Goal: Task Accomplishment & Management: Complete application form

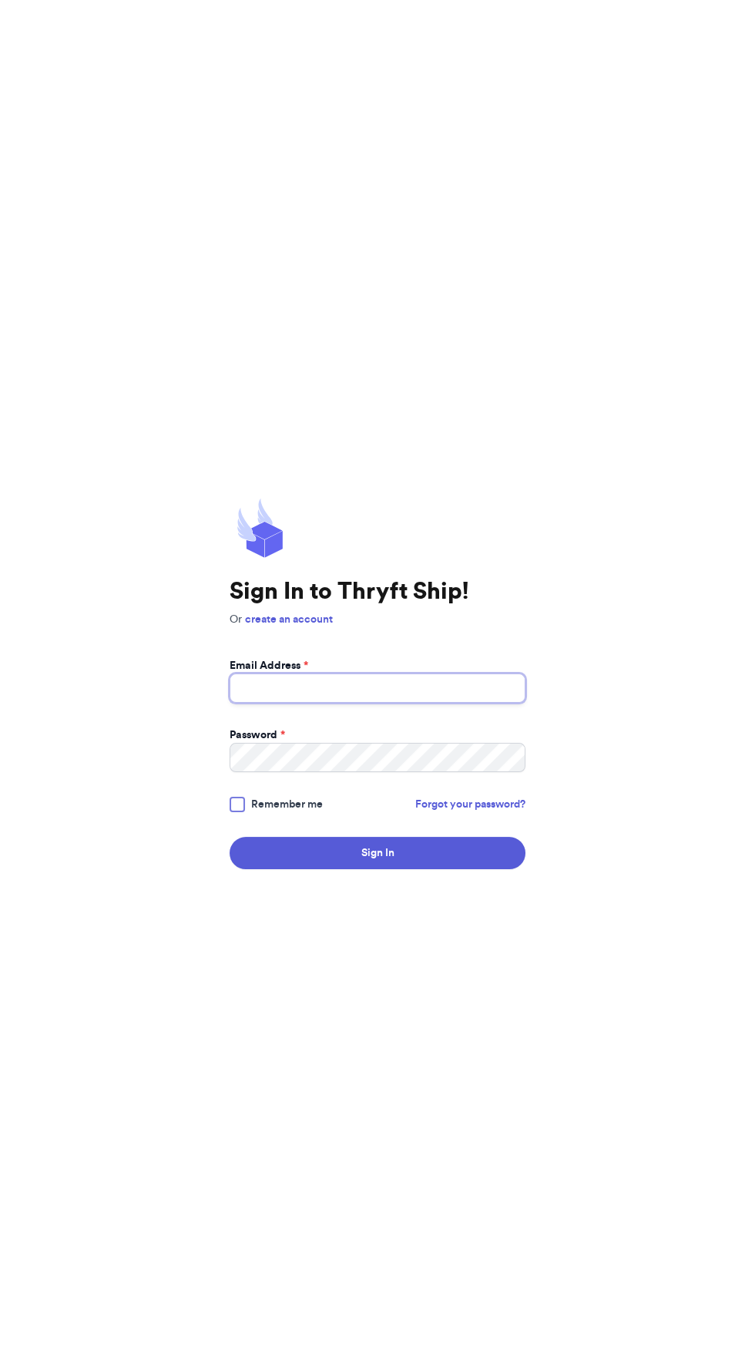
click at [415, 703] on input "Email Address *" at bounding box center [378, 688] width 296 height 29
type input "[EMAIL_ADDRESS][DOMAIN_NAME]"
click at [230, 837] on button "Sign In" at bounding box center [378, 853] width 296 height 32
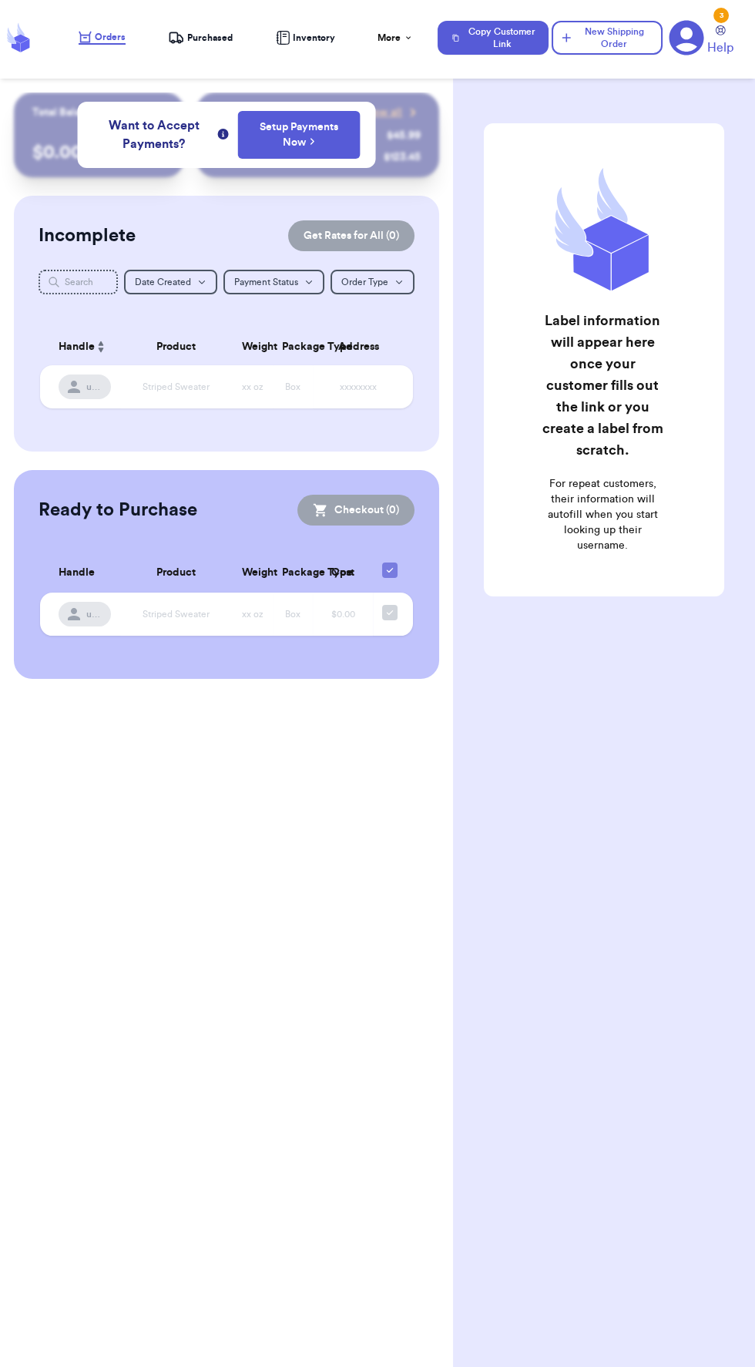
click at [487, 241] on div "Label information will appear here once your customer fills out the link or you…" at bounding box center [604, 359] width 240 height 473
click at [200, 135] on span "Want to Accept Payments?" at bounding box center [154, 134] width 122 height 37
click at [213, 39] on span "Purchased" at bounding box center [209, 38] width 45 height 12
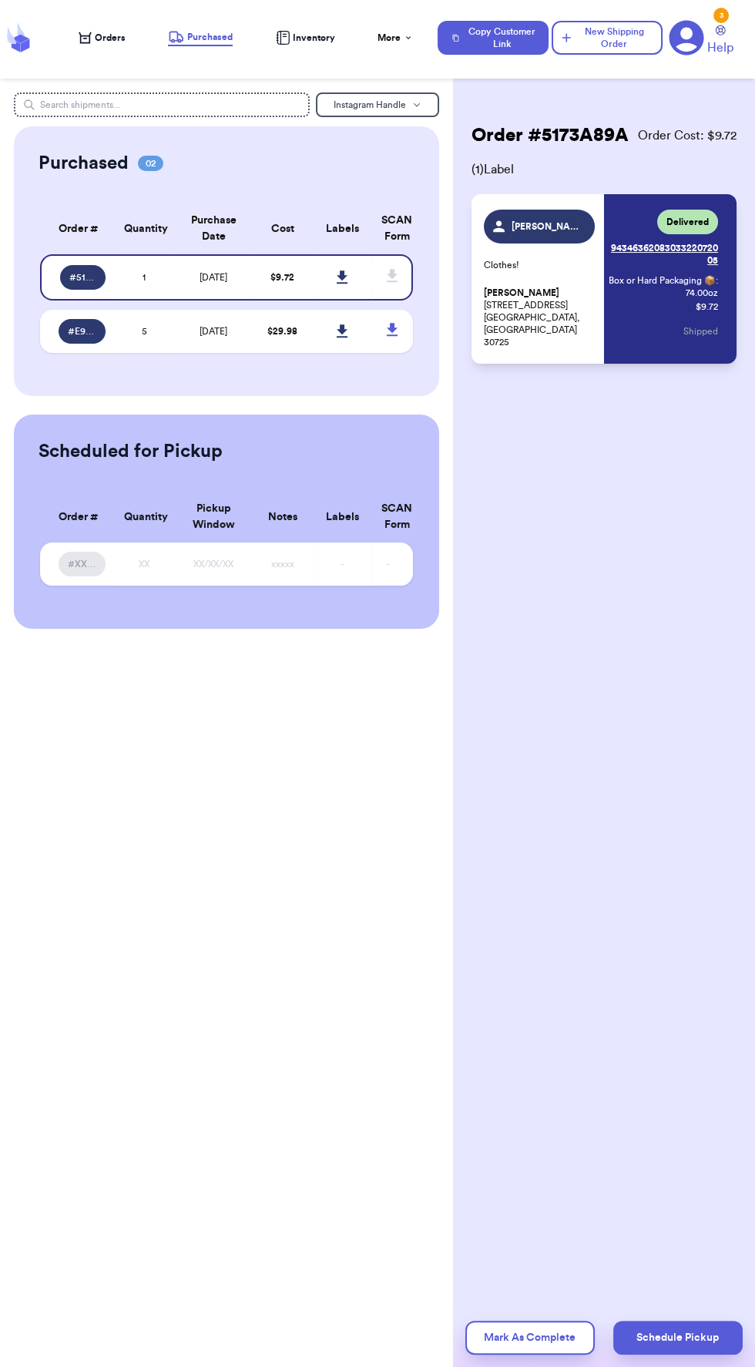
click at [319, 38] on span "Inventory" at bounding box center [314, 38] width 42 height 12
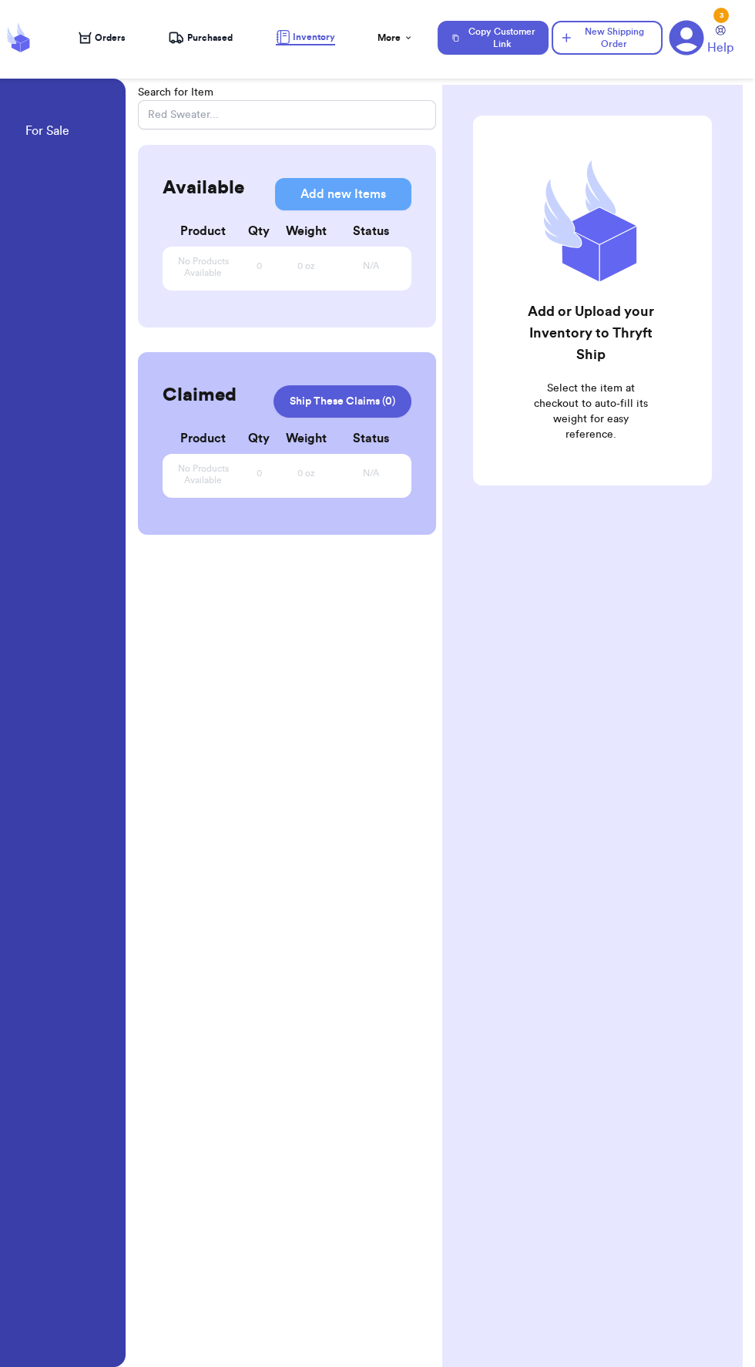
click at [109, 38] on span "Orders" at bounding box center [110, 38] width 31 height 12
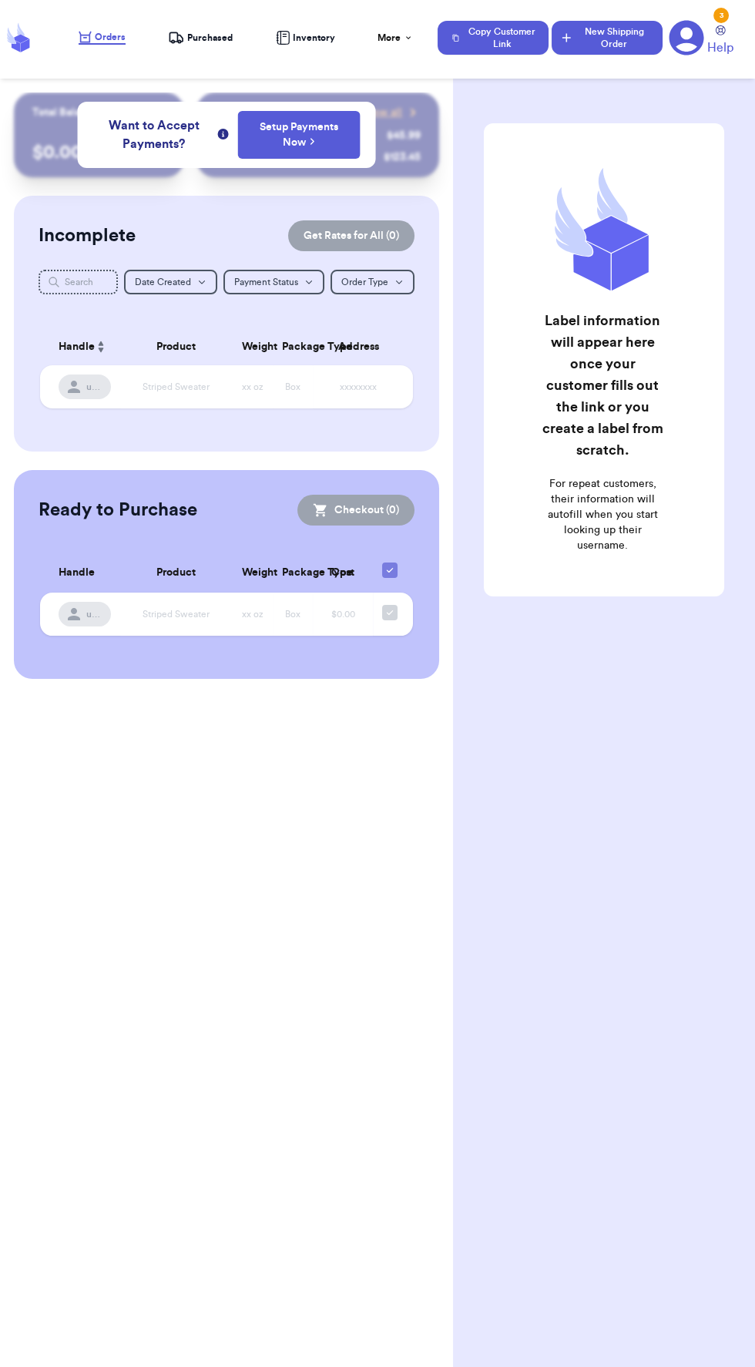
click at [614, 43] on button "New Shipping Order" at bounding box center [607, 38] width 111 height 34
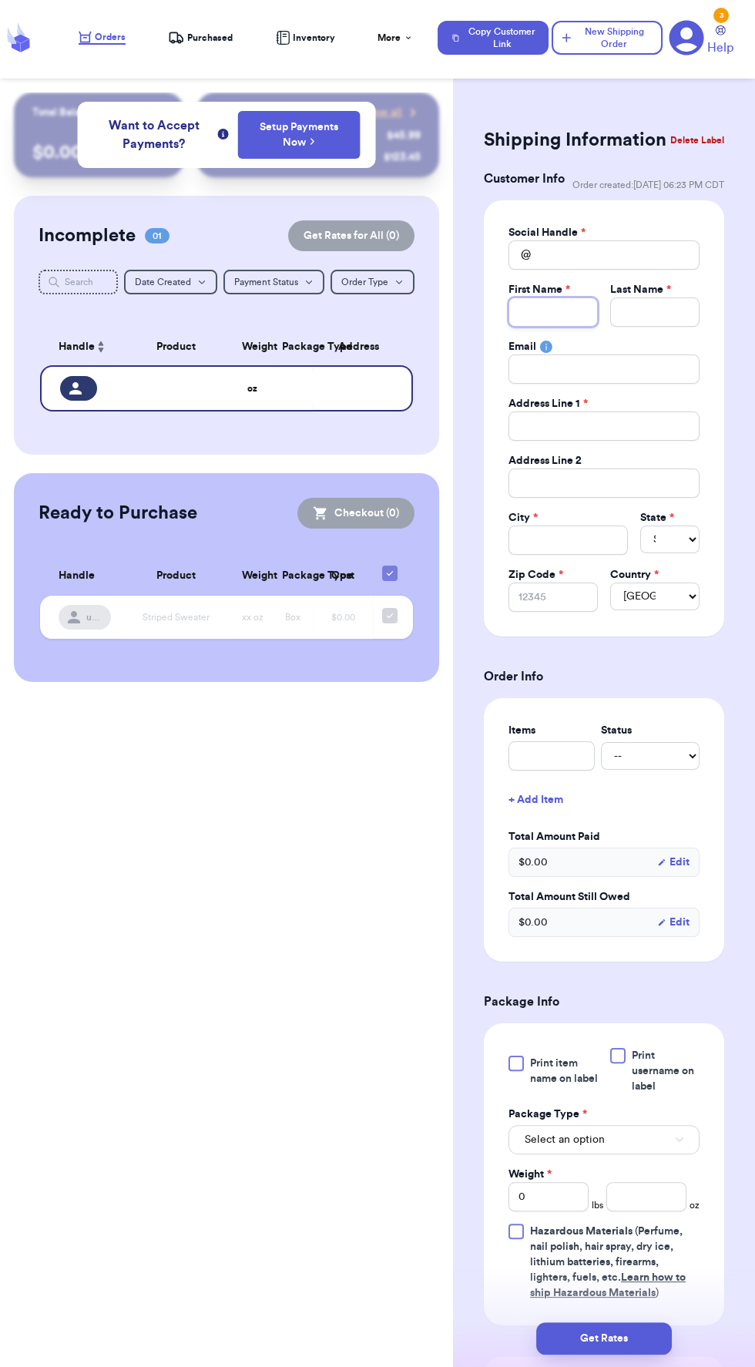
click at [555, 311] on input "Total Amount Paid" at bounding box center [553, 312] width 89 height 29
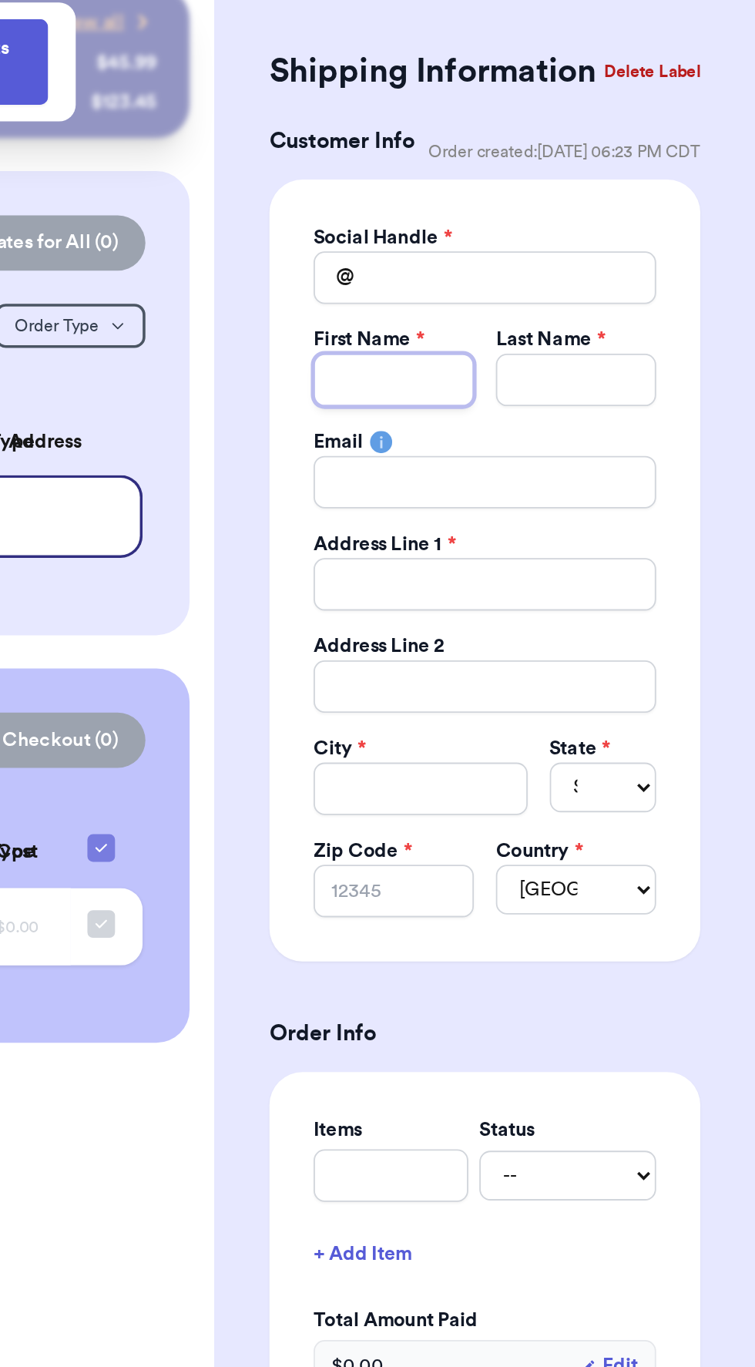
type input "[PERSON_NAME]"
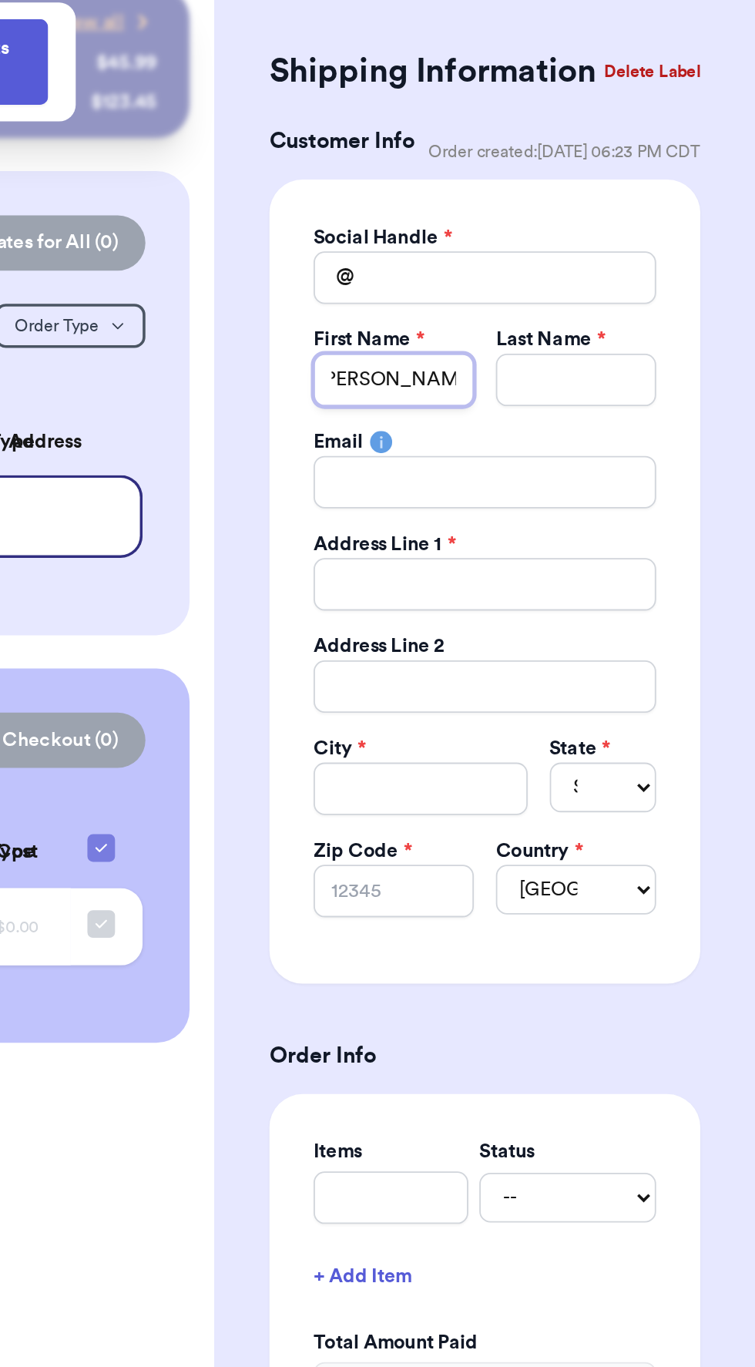
type input "[PERSON_NAME]"
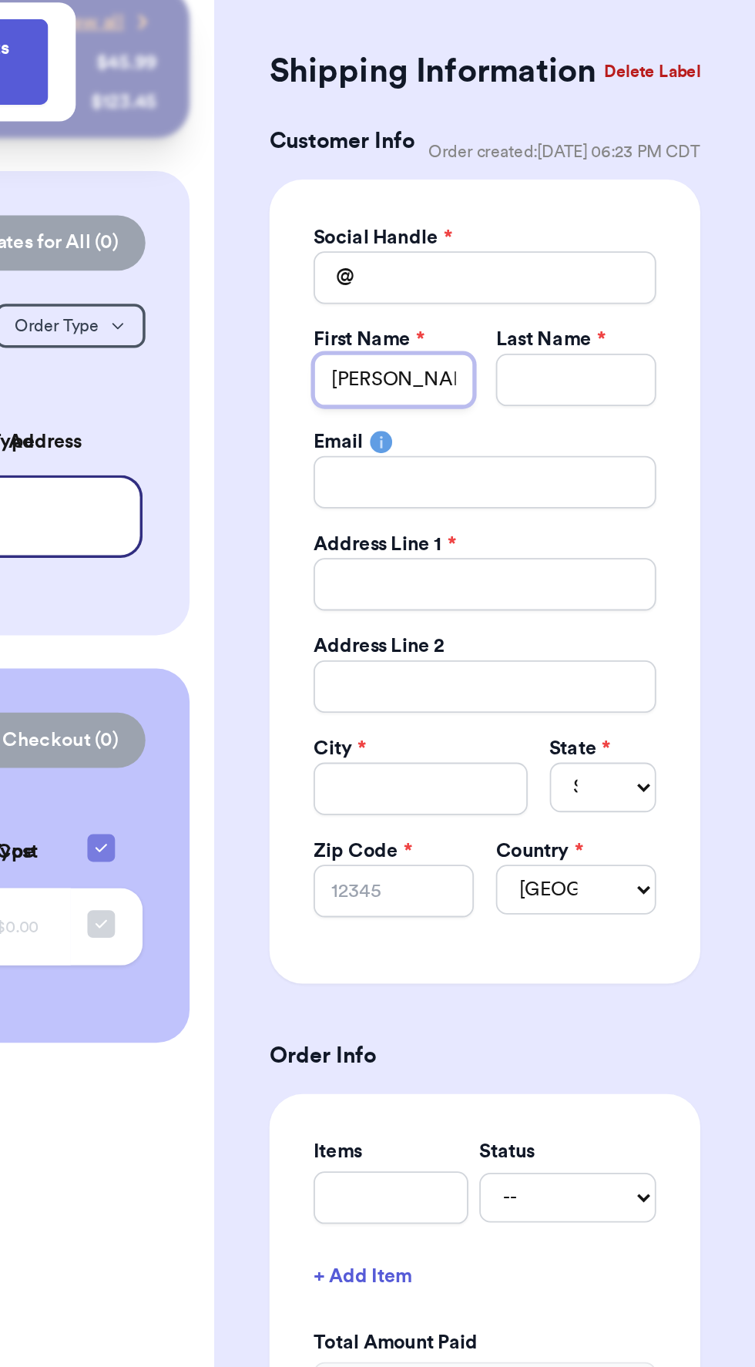
type input "[PERSON_NAME]"
type input "[PERSON_NAME] Co"
type input "[PERSON_NAME]"
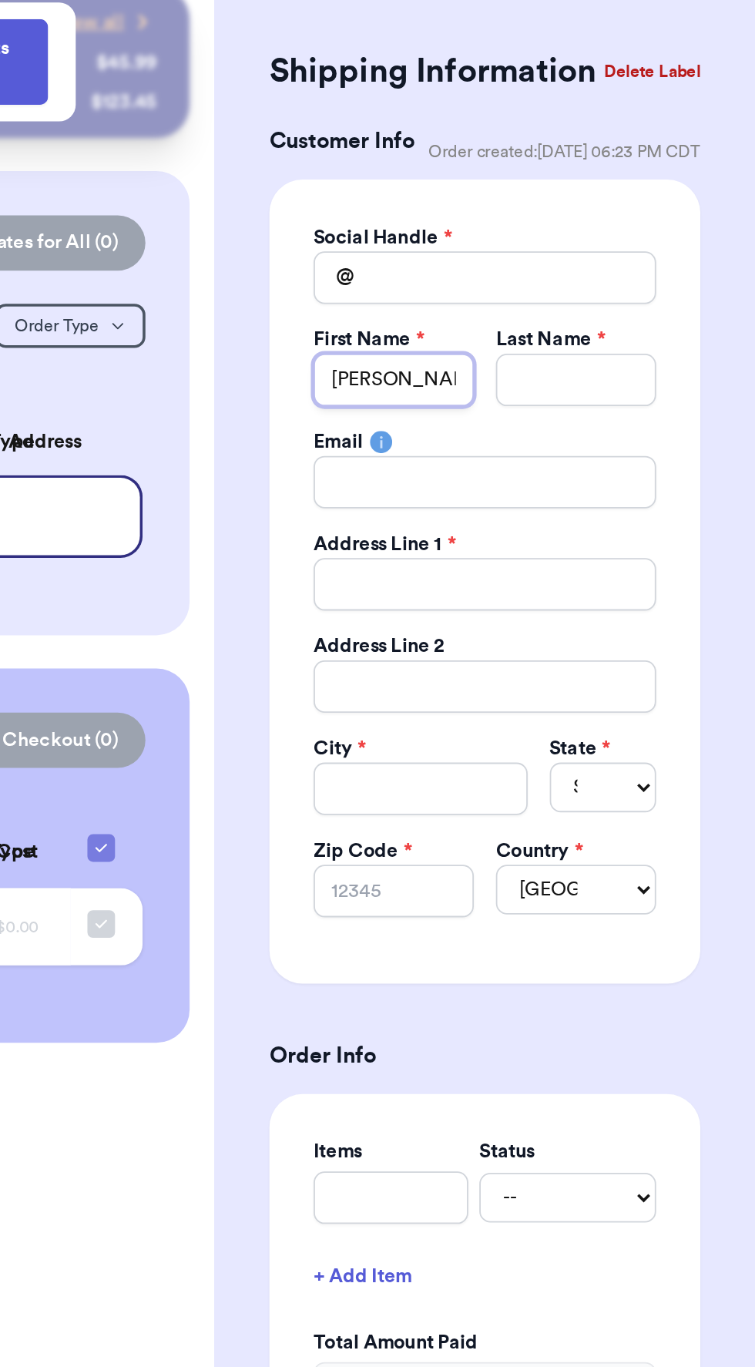
type input "[PERSON_NAME]"
click at [679, 307] on input "Total Amount Paid" at bounding box center [654, 312] width 89 height 29
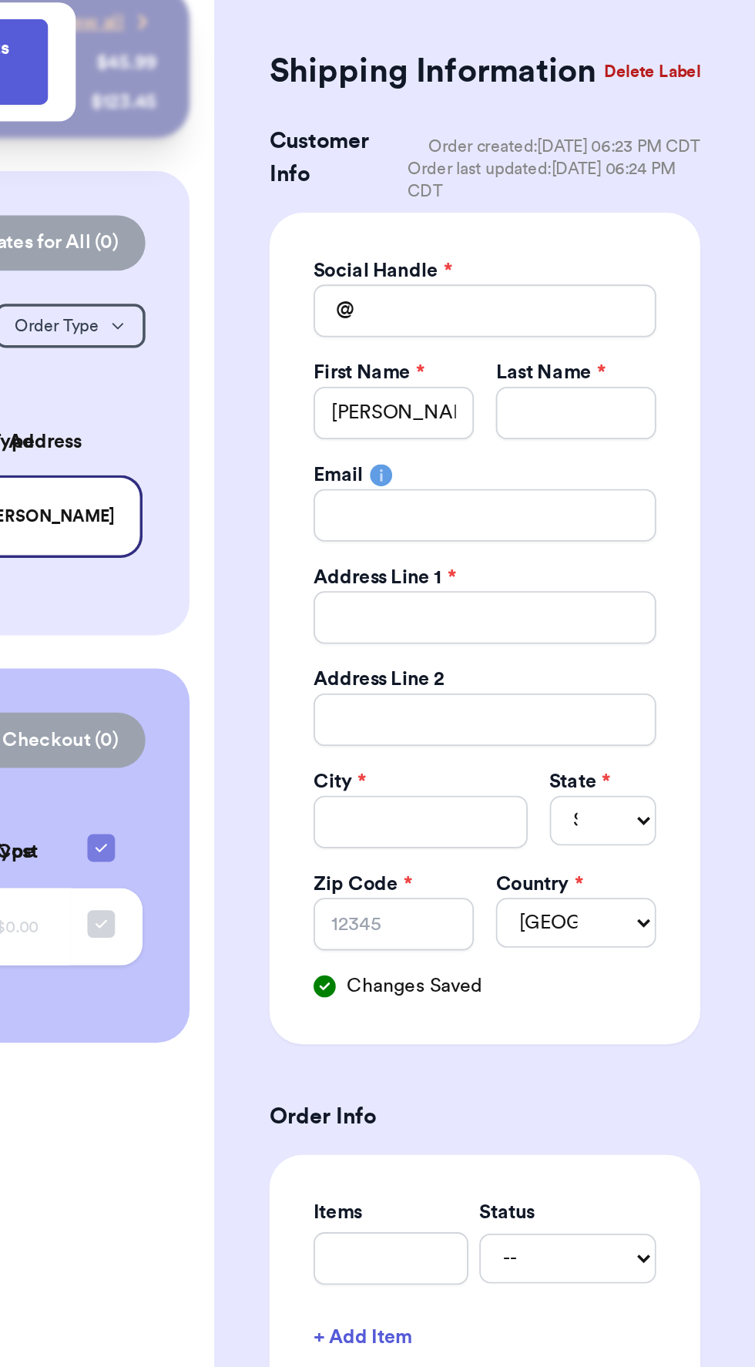
click at [679, 308] on div "Last Name *" at bounding box center [654, 308] width 89 height 15
paste input "[PERSON_NAME]"
type input "[PERSON_NAME]"
click at [655, 329] on input "[PERSON_NAME]" at bounding box center [654, 330] width 89 height 29
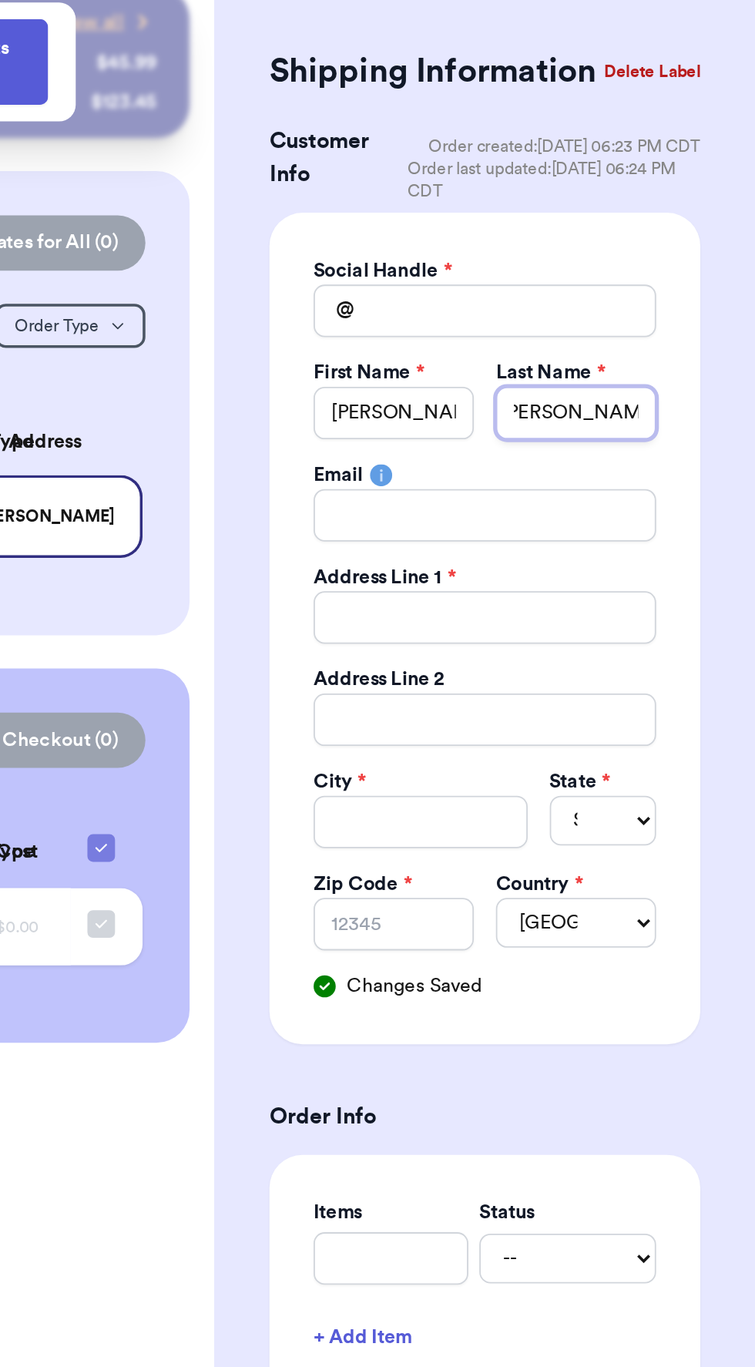
type input "LindseyCorkish"
type input "LindseCorkish"
type input "LindsCorkish"
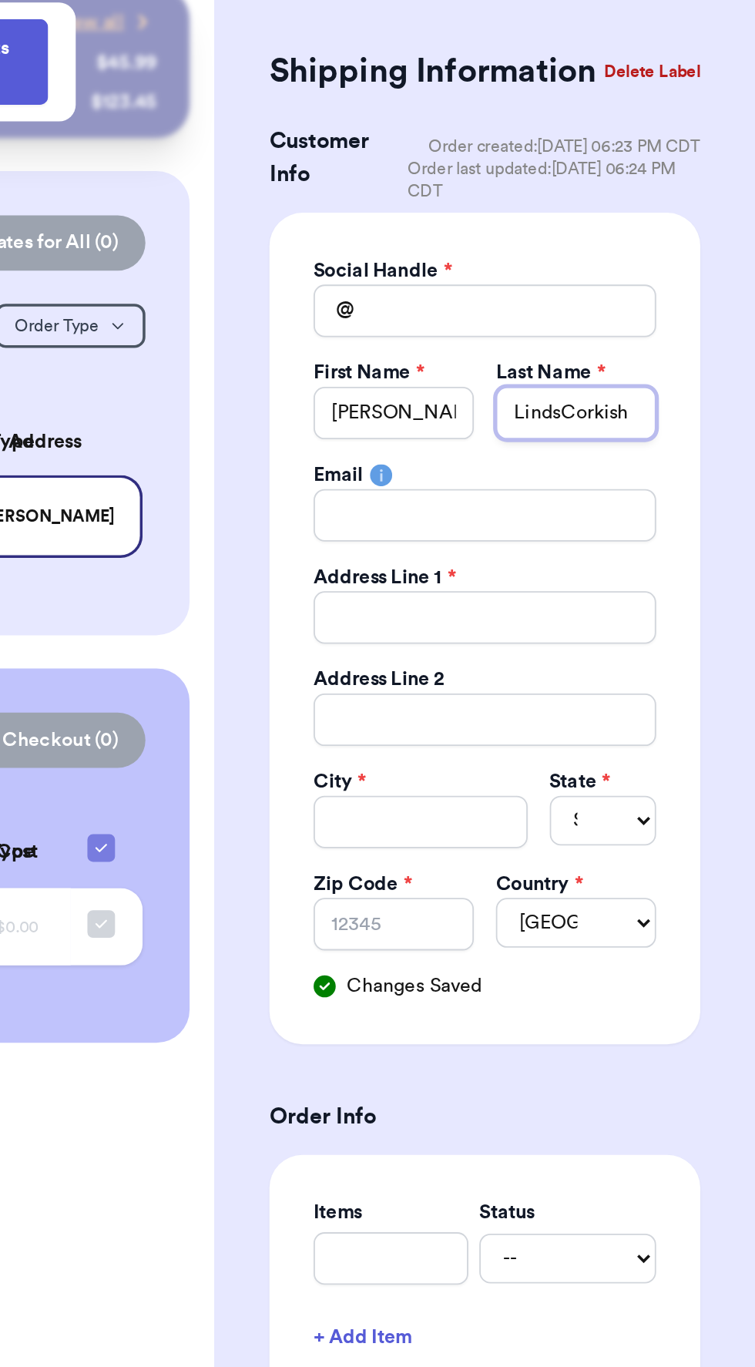
type input "LindCorkish"
type input "LinCorkish"
type input "LiCorkish"
type input "LCorkish"
type input "[PERSON_NAME]"
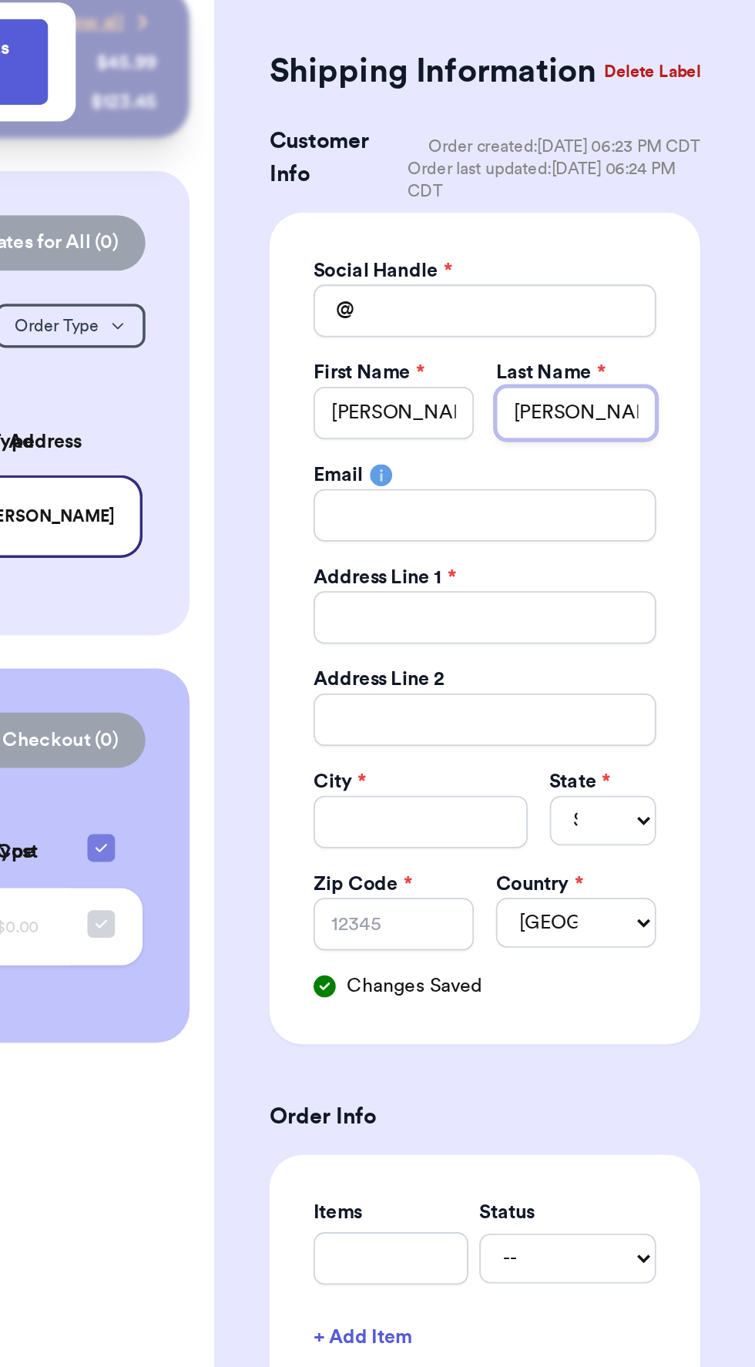
type input "[PERSON_NAME]"
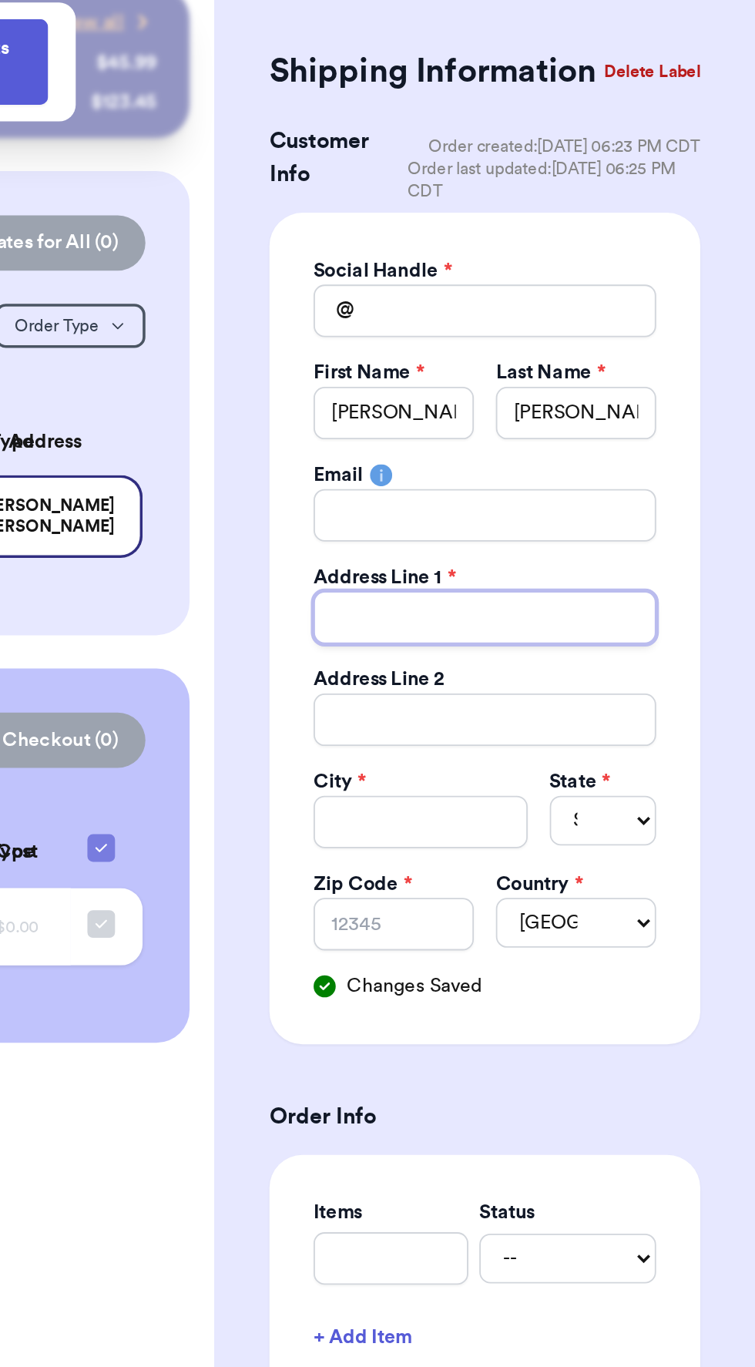
paste input "[STREET_ADDRESS]"
type input "[STREET_ADDRESS]"
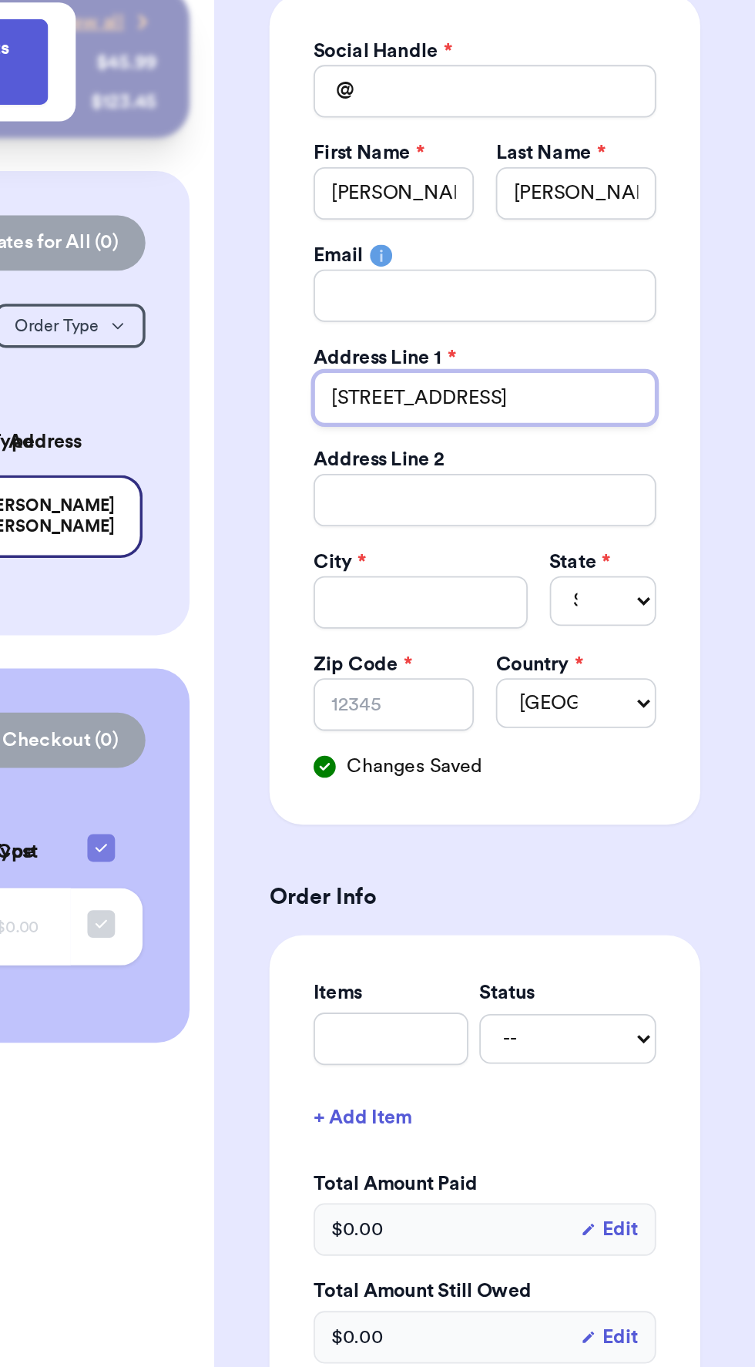
scroll to position [123, 0]
type input "[STREET_ADDRESS]"
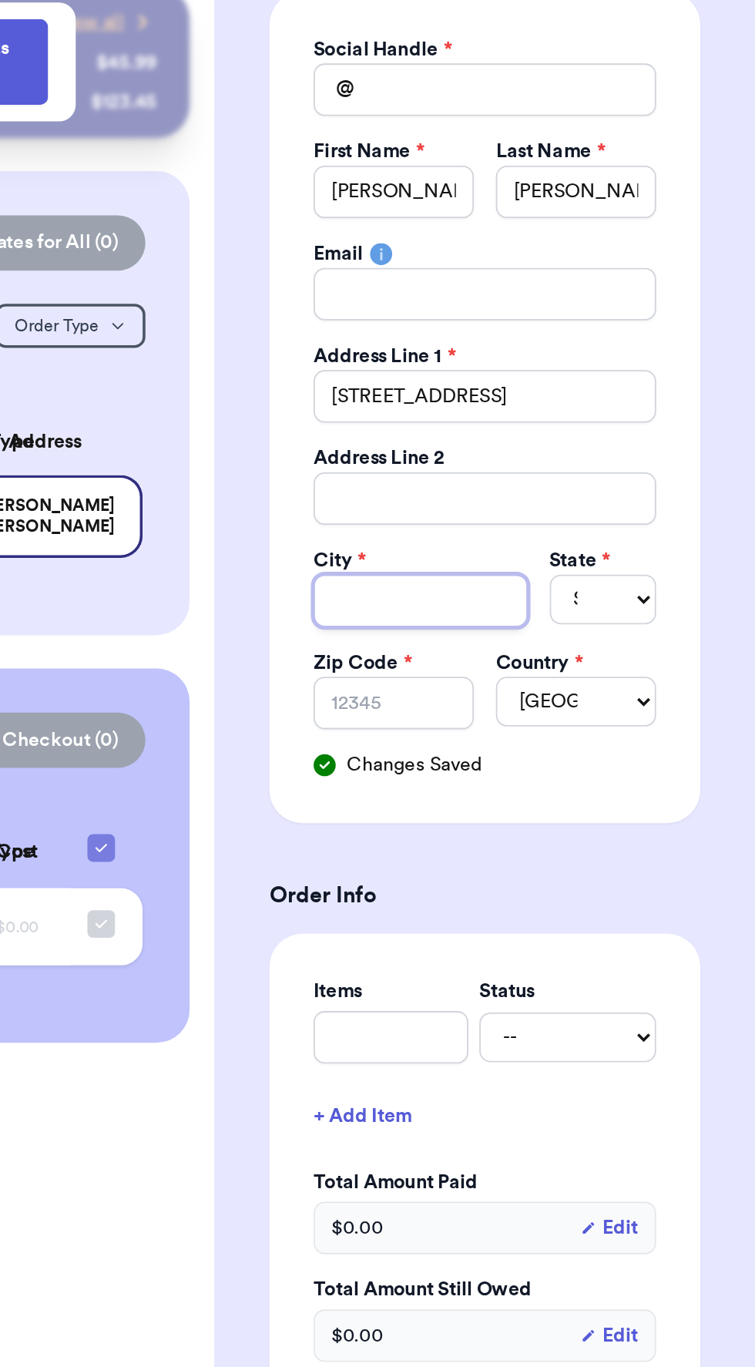
click at [579, 432] on input "Total Amount Paid" at bounding box center [568, 435] width 119 height 29
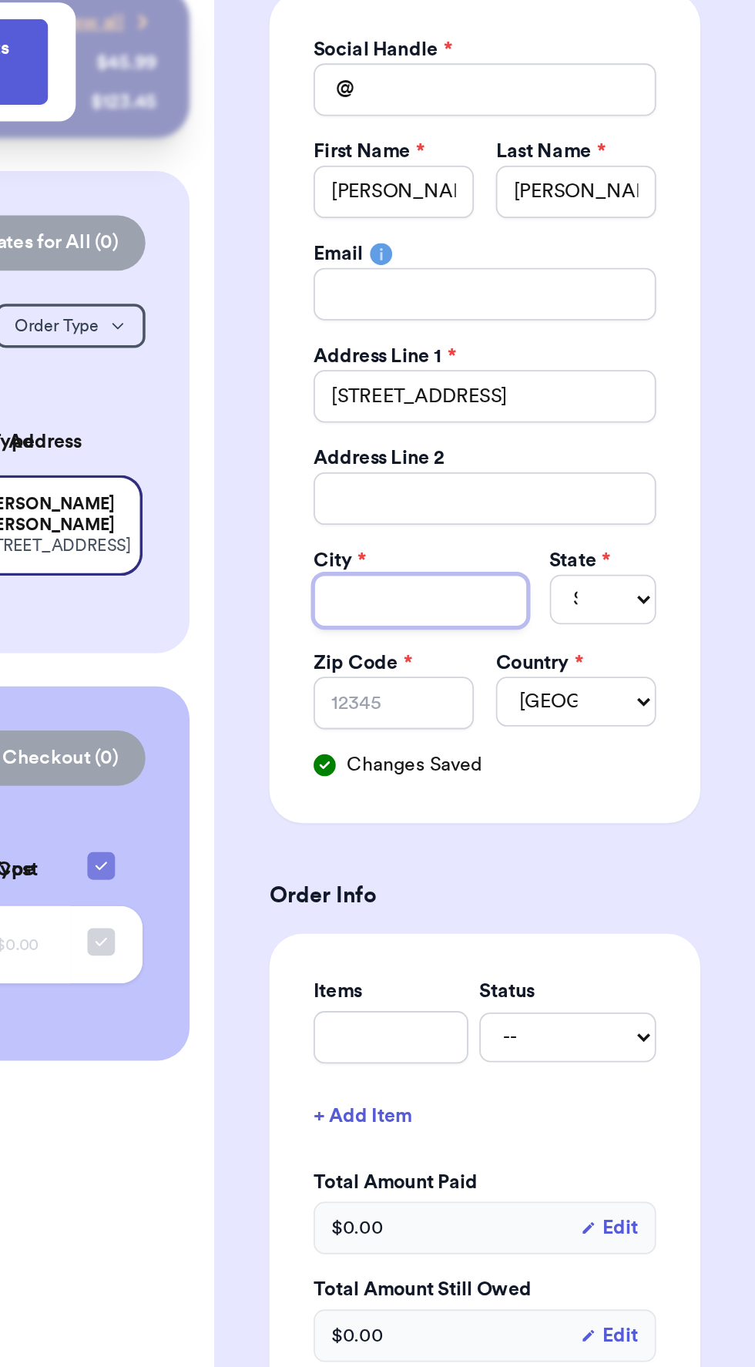
click at [566, 425] on input "Total Amount Paid" at bounding box center [568, 435] width 119 height 29
paste input "[STREET_ADDRESS]"
type input "[STREET_ADDRESS]"
click at [531, 429] on input "[STREET_ADDRESS]" at bounding box center [568, 435] width 119 height 29
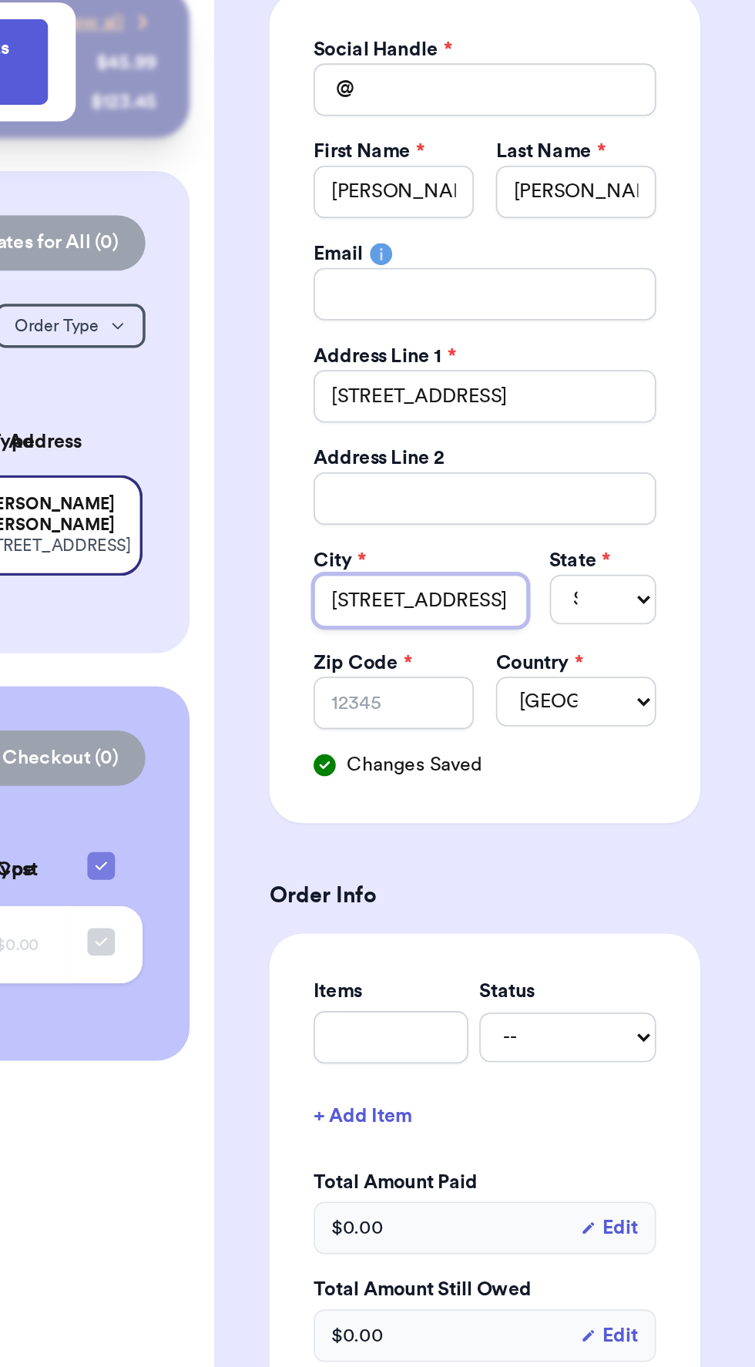
type input "[STREET_ADDRESS]"
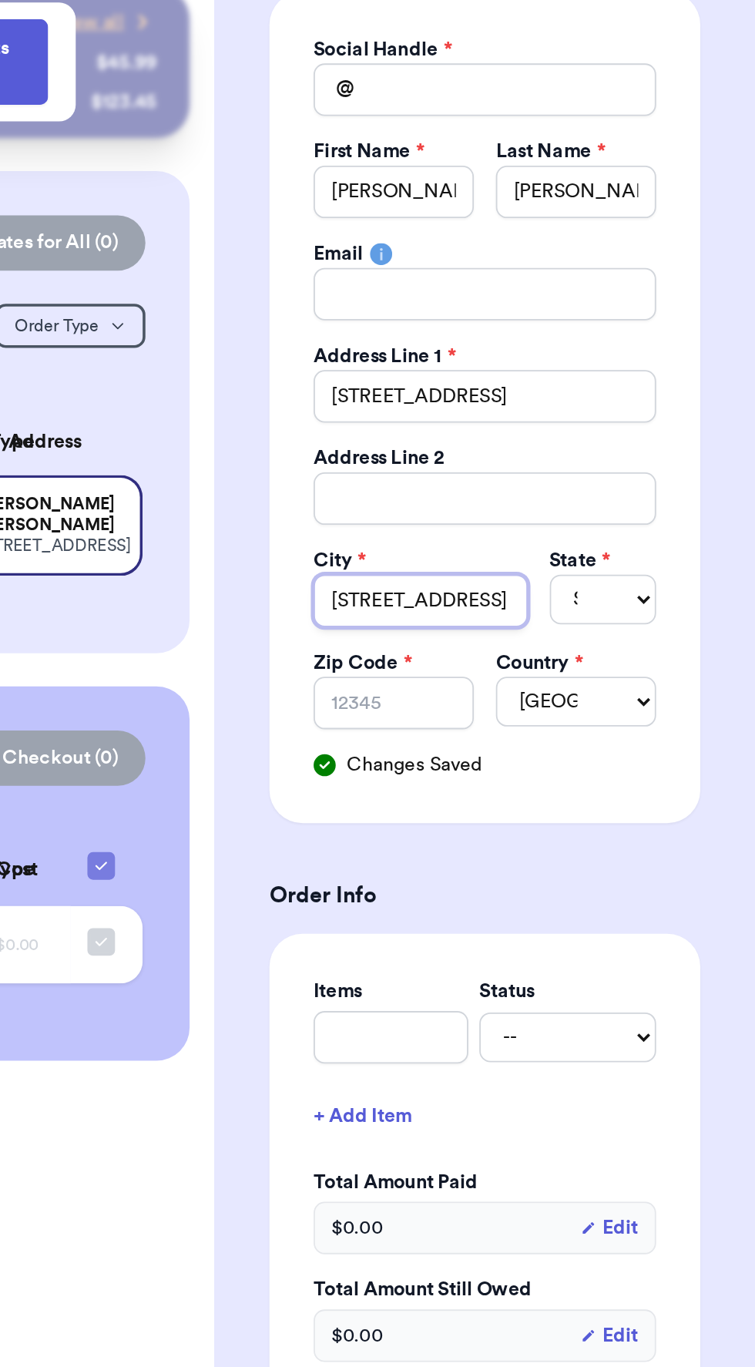
type input "[STREET_ADDRESS]"
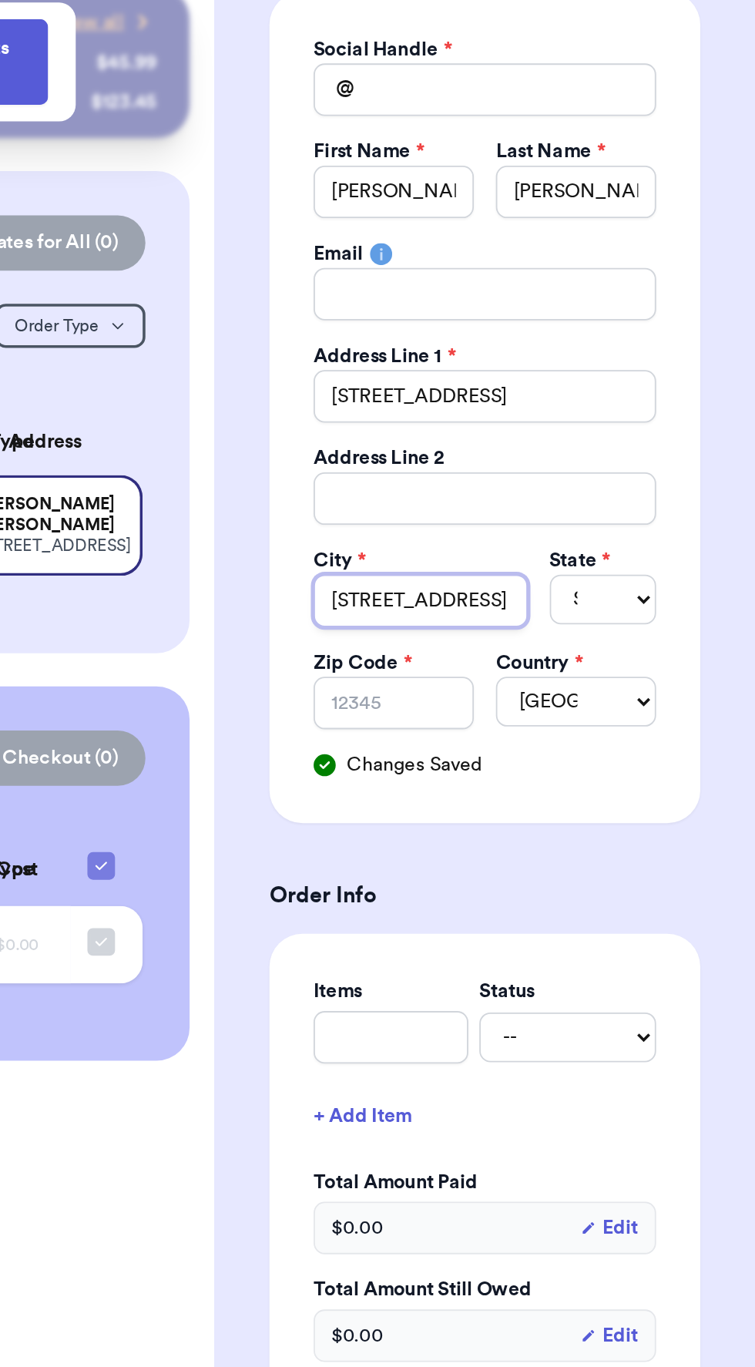
type input "[STREET_ADDRESS]"
type input "[GEOGRAPHIC_DATA]"
type input "[GEOGRAPHIC_DATA], [GEOGRAPHIC_DATA]"
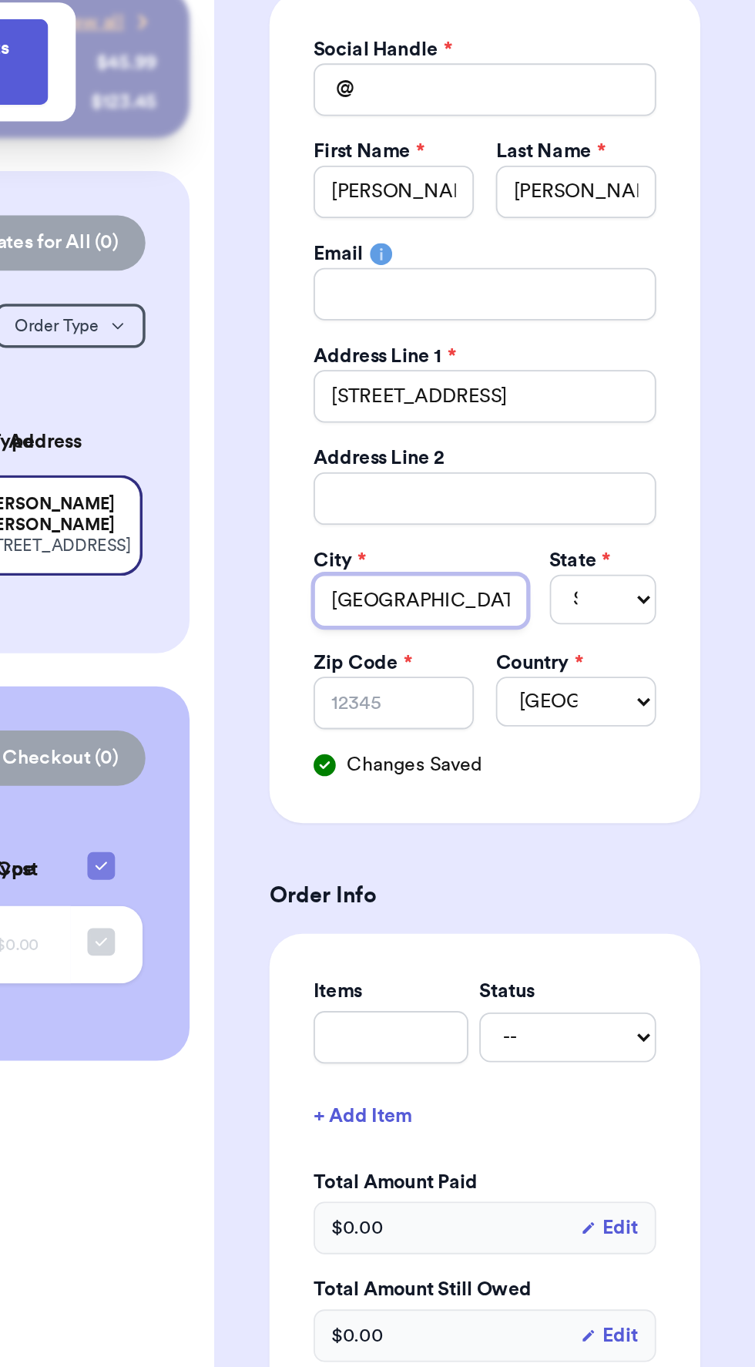
type input "[GEOGRAPHIC_DATA], [GEOGRAPHIC_DATA]"
type input "Canton, O"
type input "[GEOGRAPHIC_DATA],"
type input "[GEOGRAPHIC_DATA]"
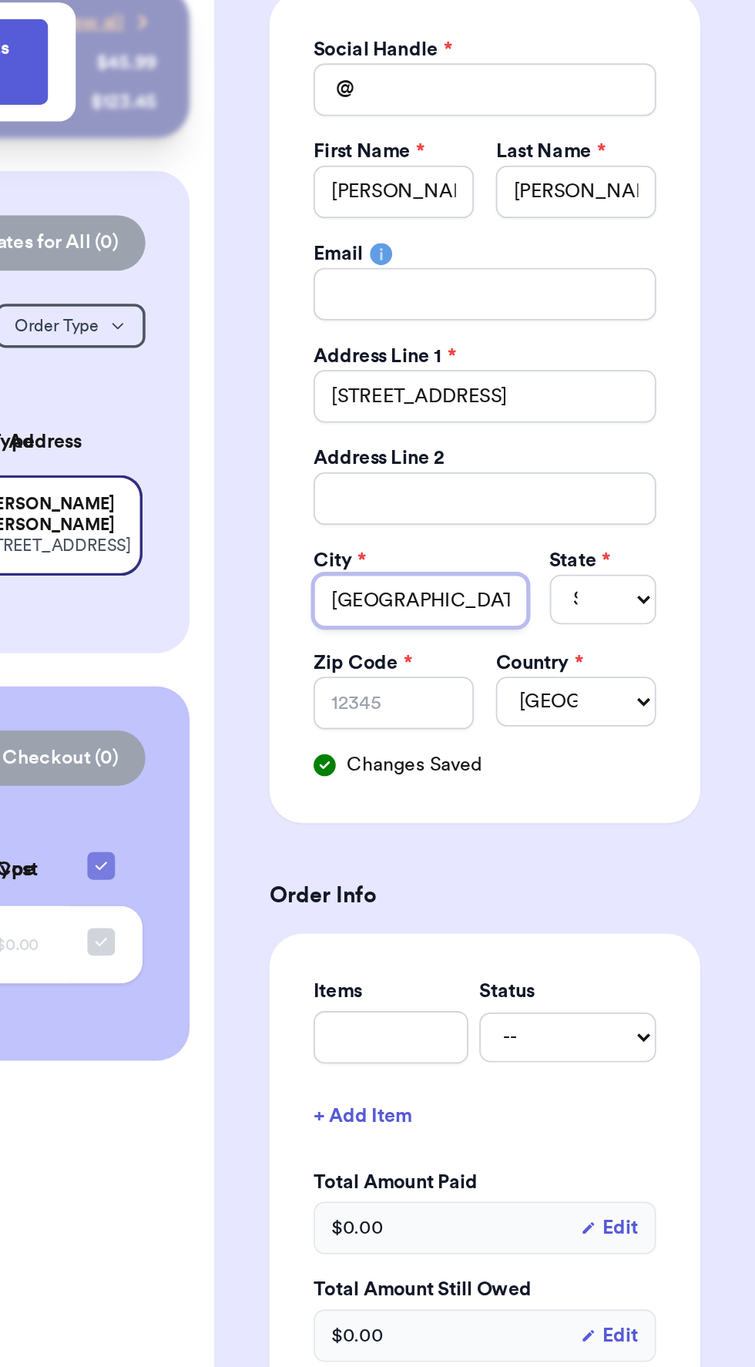
type input "[GEOGRAPHIC_DATA]"
click at [677, 421] on select "Select AL AK AZ AR CA CO [GEOGRAPHIC_DATA] DE DC [GEOGRAPHIC_DATA] [GEOGRAPHIC_…" at bounding box center [669, 435] width 59 height 28
select select "CA"
click at [640, 421] on select "Select AL AK AZ AR CA CO [GEOGRAPHIC_DATA] DE DC [GEOGRAPHIC_DATA] [GEOGRAPHIC_…" at bounding box center [669, 435] width 59 height 28
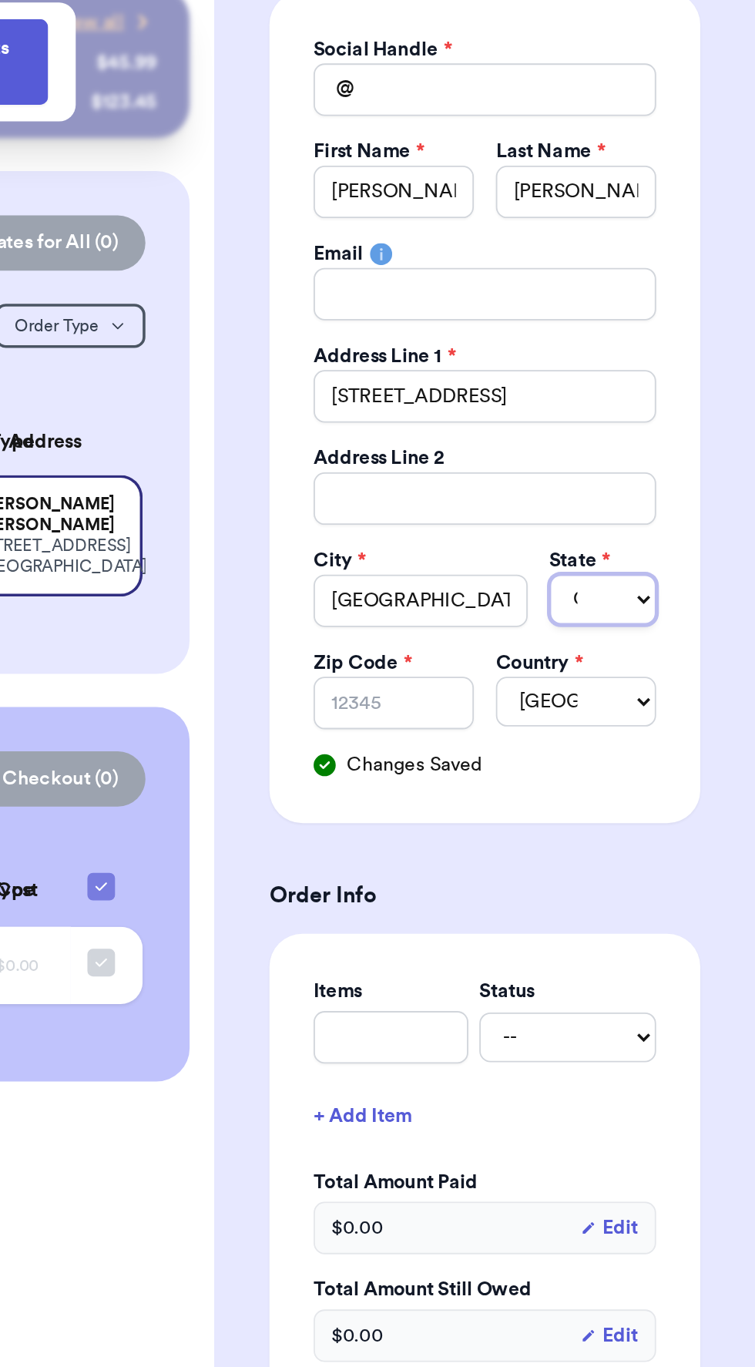
click at [691, 438] on select "AL AK AZ AR CA CO CT DE DC [GEOGRAPHIC_DATA] [GEOGRAPHIC_DATA] HI ID IL IN IA […" at bounding box center [669, 435] width 59 height 28
select select "OH"
click at [640, 421] on select "AL AK AZ AR CA CO CT DE DC [GEOGRAPHIC_DATA] [GEOGRAPHIC_DATA] HI ID IL IN IA […" at bounding box center [669, 435] width 59 height 28
click at [560, 492] on input "Zip Code *" at bounding box center [553, 492] width 89 height 29
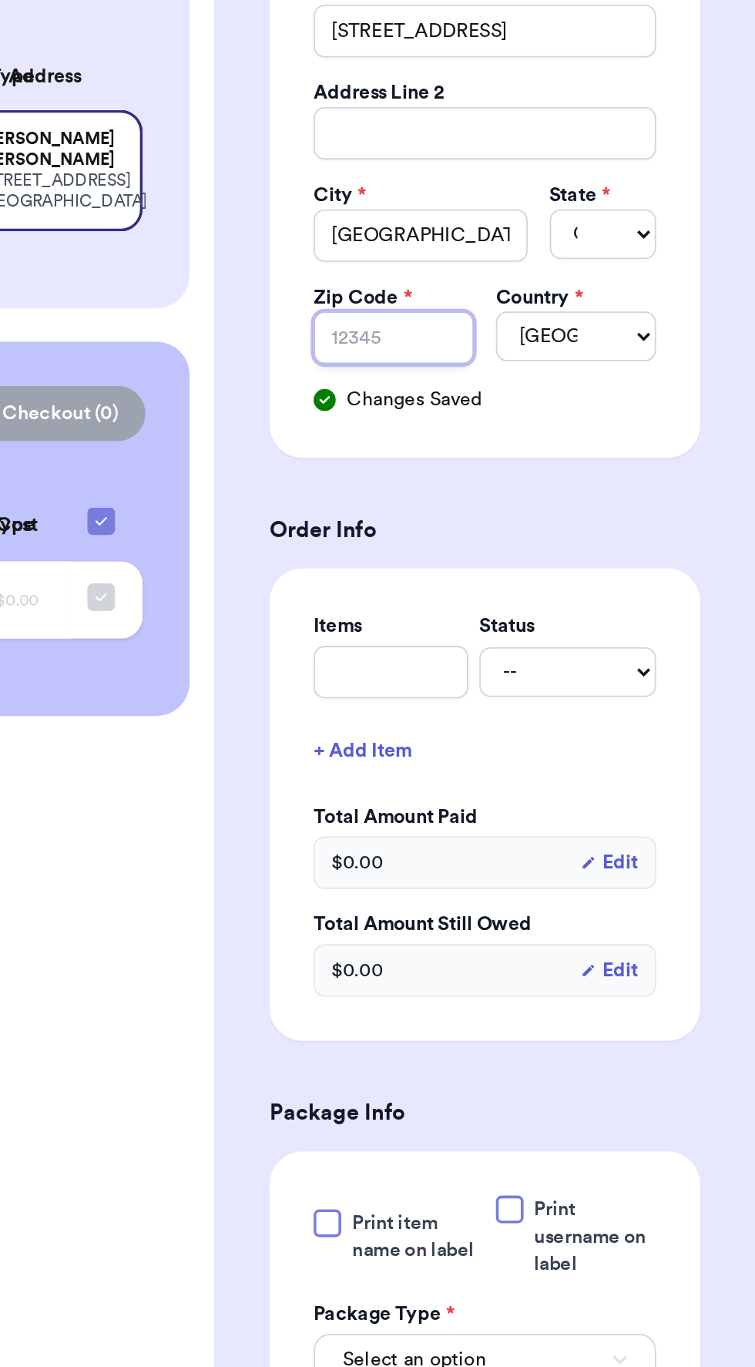
type input "44714"
click at [566, 673] on input "text" at bounding box center [552, 678] width 86 height 29
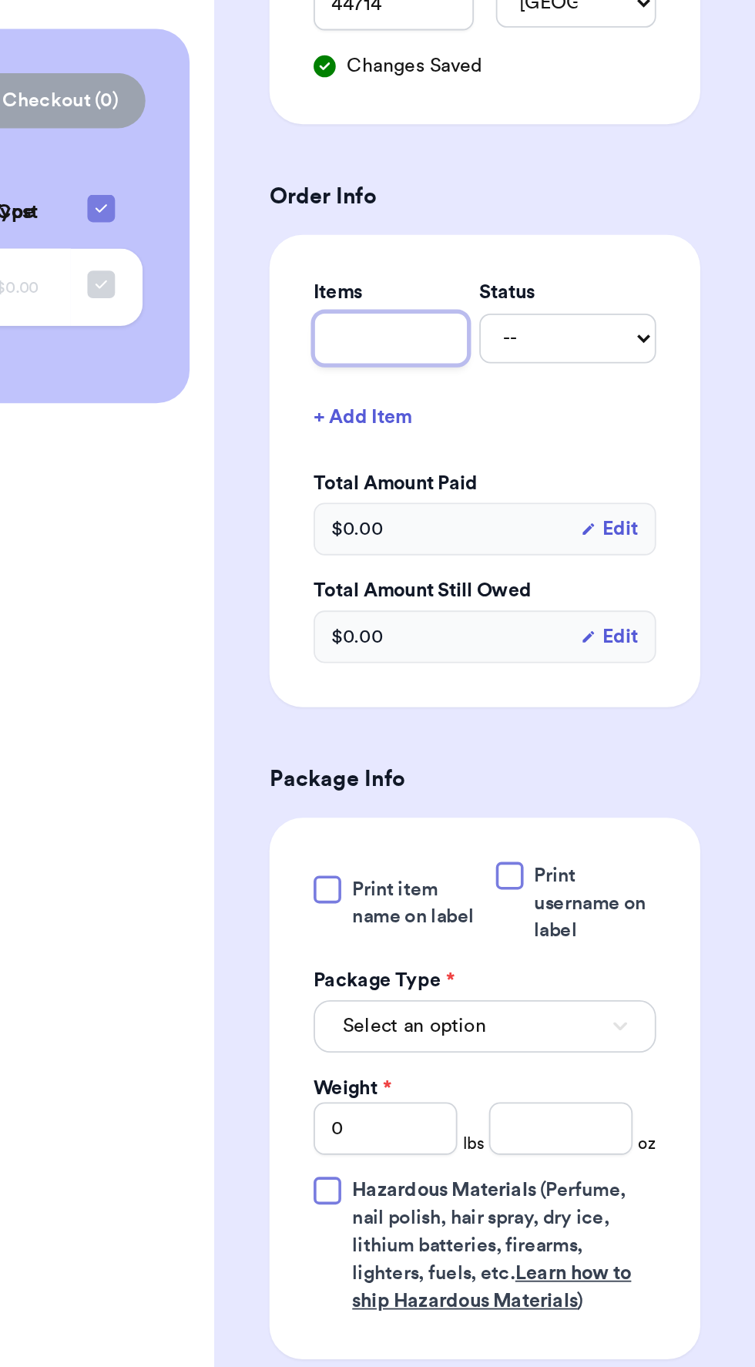
type input "B"
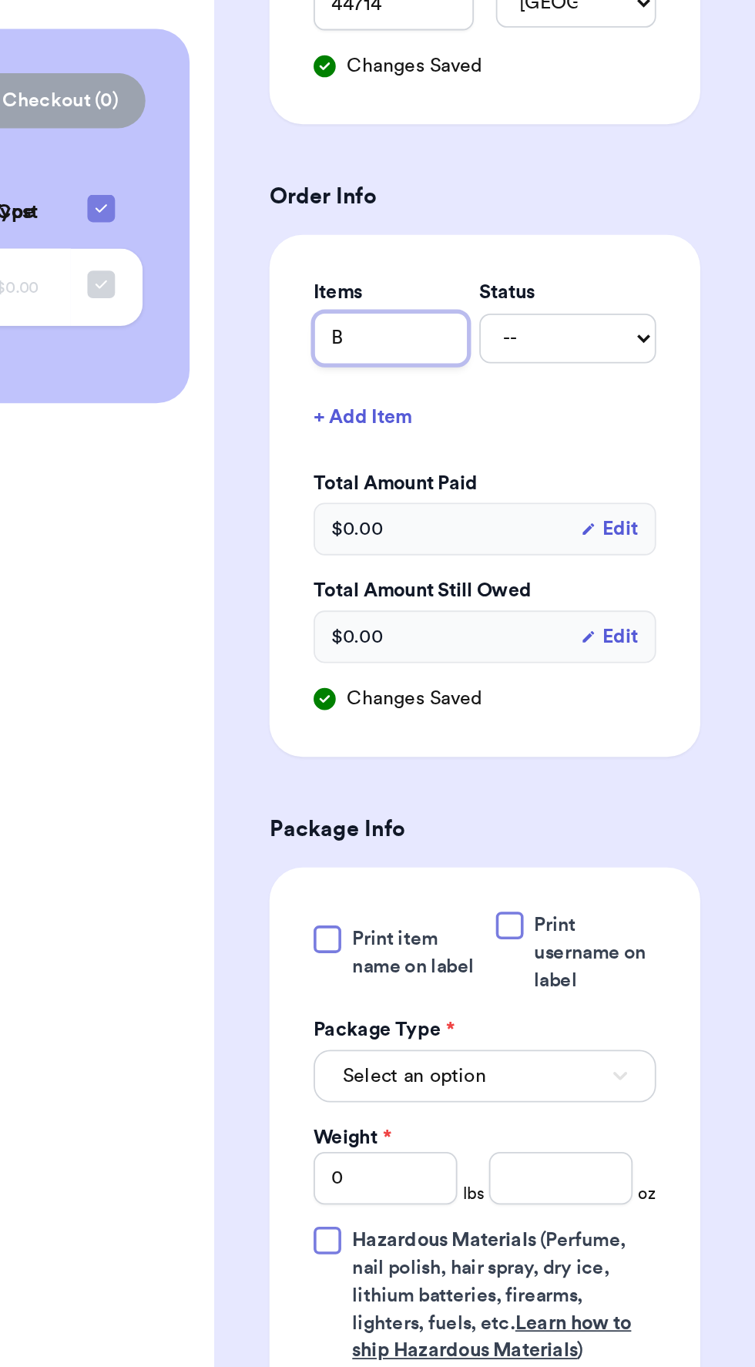
type input "Bi"
type input "Big"
type input "Big S"
type input "Big Si"
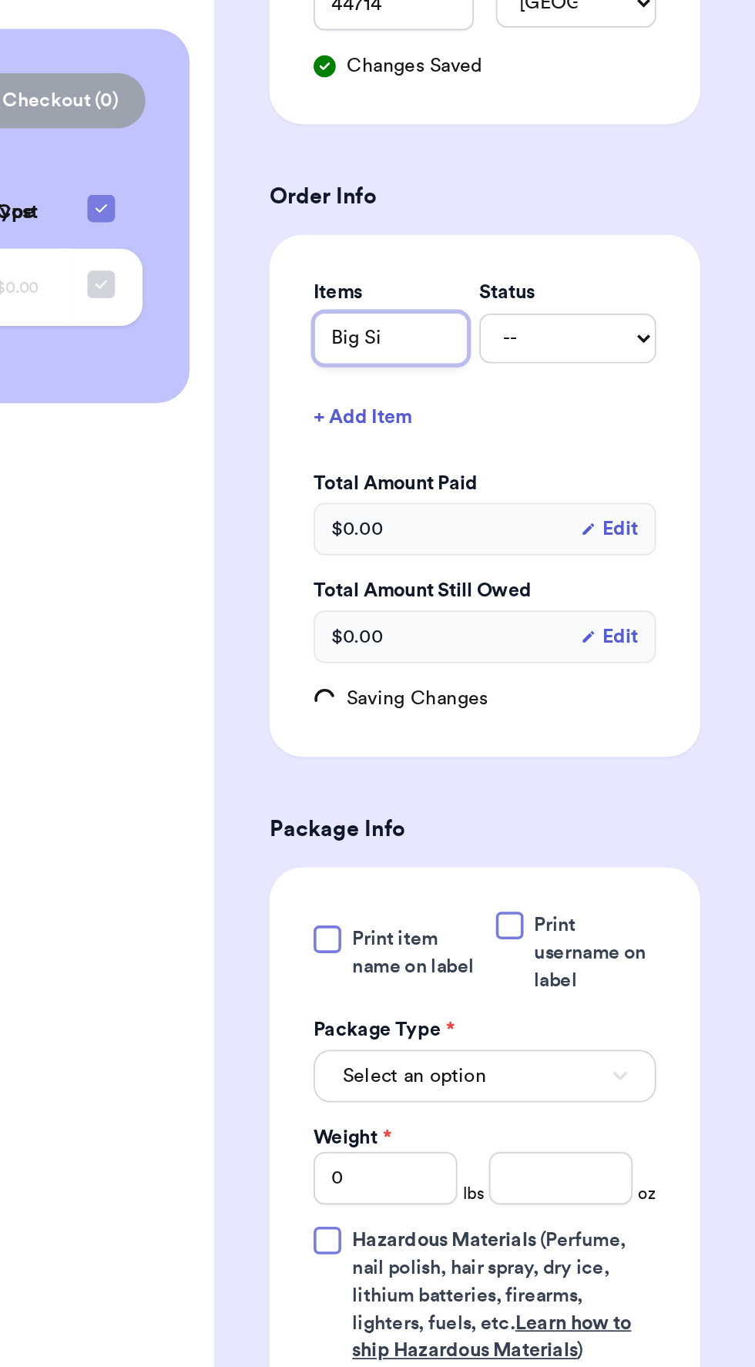
type input "Big Sis"
type input "Big Sis S"
type input "Big Sis Sw"
type input "Big Sis Swe"
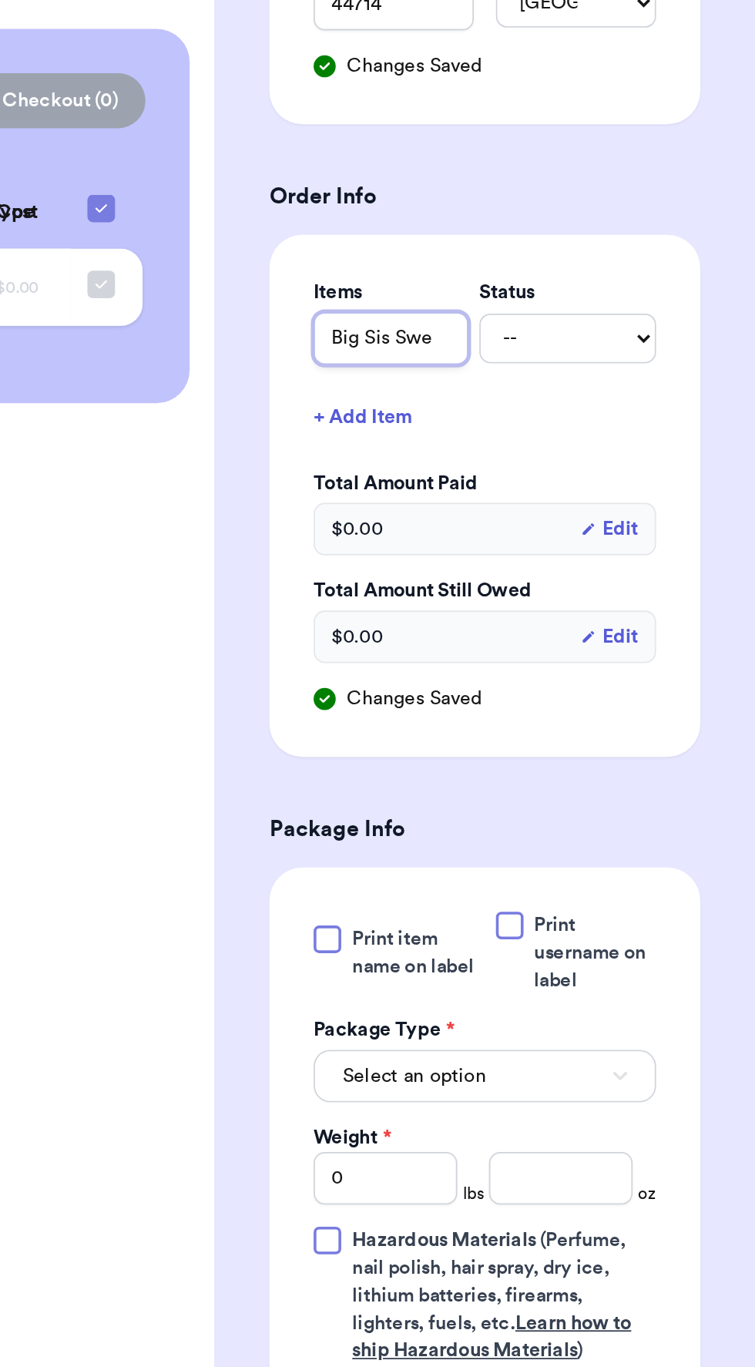
type input "Big Sis Swea"
type input "Big Sis Sweat"
type input "Big Sis Sweate"
type input "Big Sis Sweater"
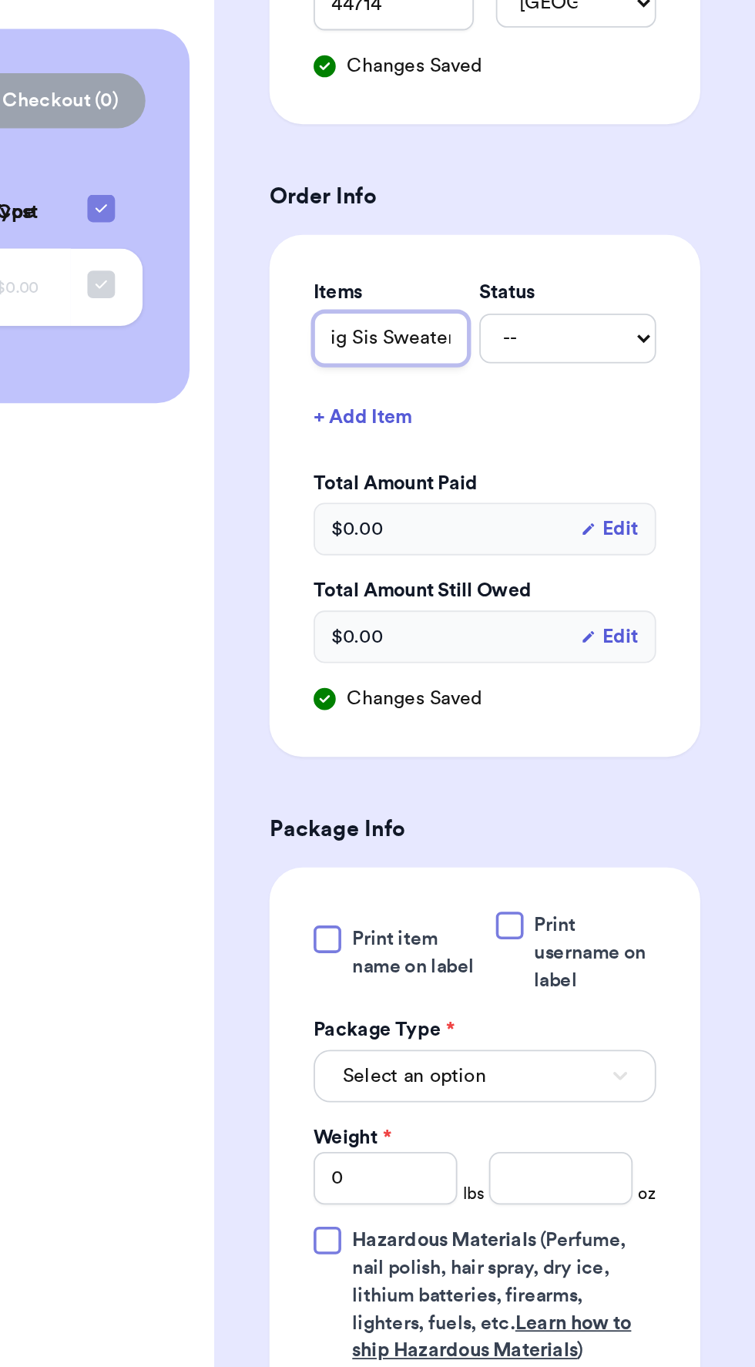
type input "Big Sis Sweater"
click at [652, 678] on select "-- Paid Owes" at bounding box center [650, 679] width 99 height 28
select select "paid"
click at [601, 665] on select "-- Paid Owes" at bounding box center [650, 679] width 99 height 28
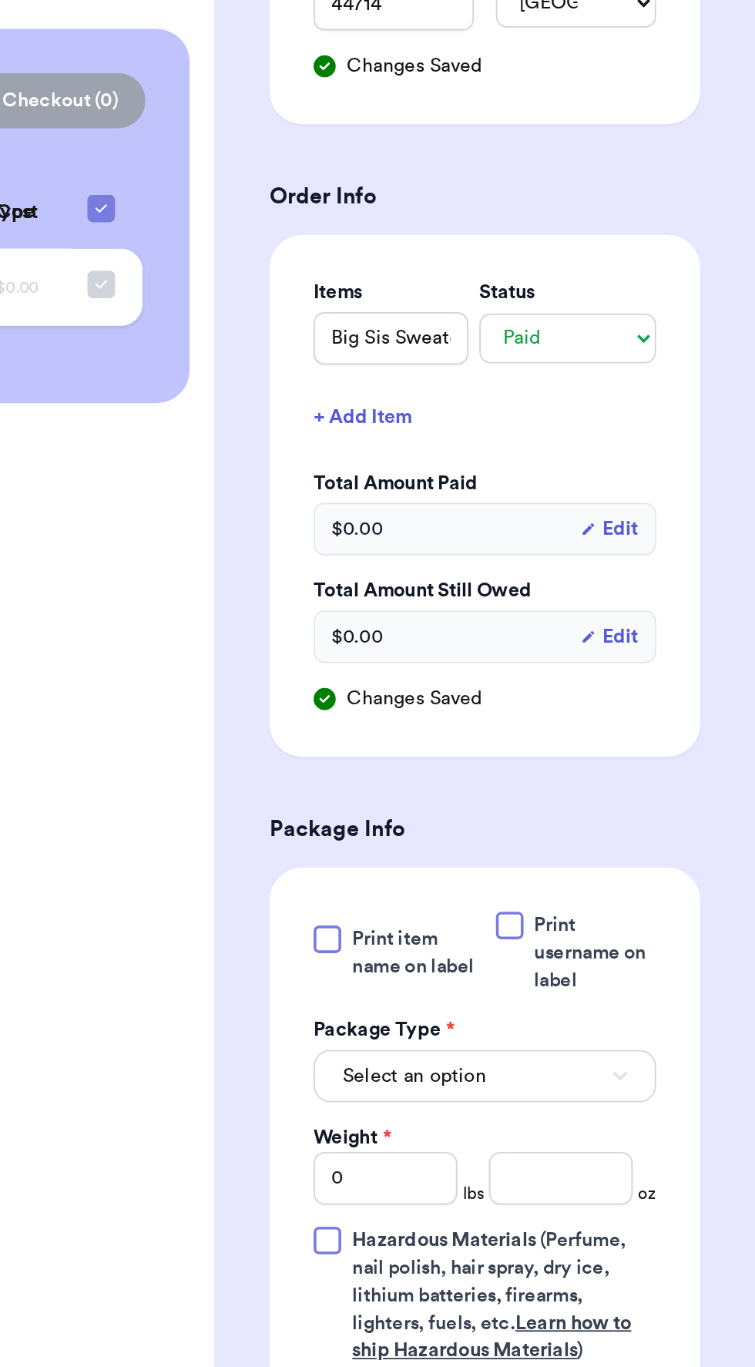
click at [571, 789] on div "$ 0.00 Edit" at bounding box center [604, 785] width 191 height 29
click at [664, 781] on icon "button" at bounding box center [661, 785] width 9 height 9
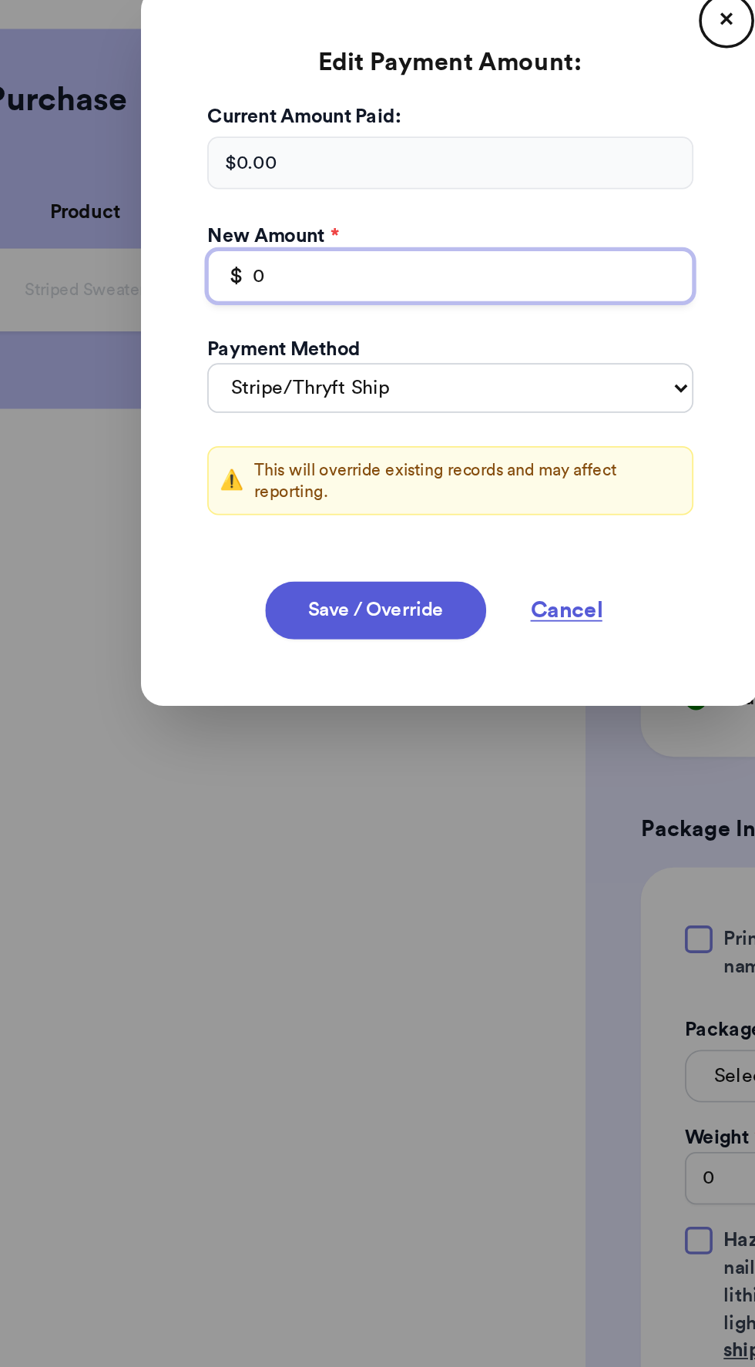
click at [430, 651] on input "0" at bounding box center [377, 644] width 271 height 29
click at [431, 580] on div "$ 0.00" at bounding box center [377, 580] width 271 height 29
click at [410, 647] on input "0" at bounding box center [377, 644] width 271 height 29
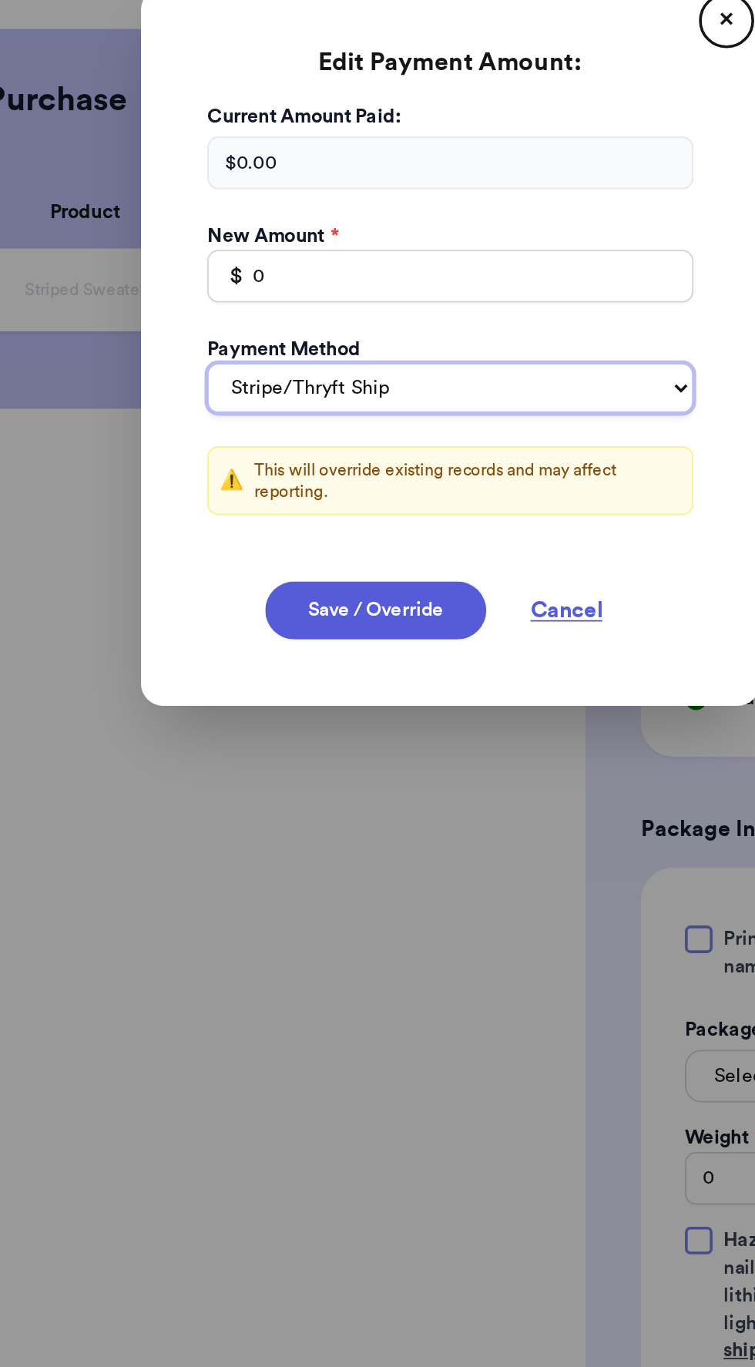
click at [458, 709] on select "Stripe/Thryft Ship Venmo Cash App PayPal Zelle Cash Other" at bounding box center [377, 707] width 271 height 28
select select "venmo"
click at [242, 693] on select "Stripe/Thryft Ship Venmo Cash App PayPal Zelle Cash Other" at bounding box center [377, 707] width 271 height 28
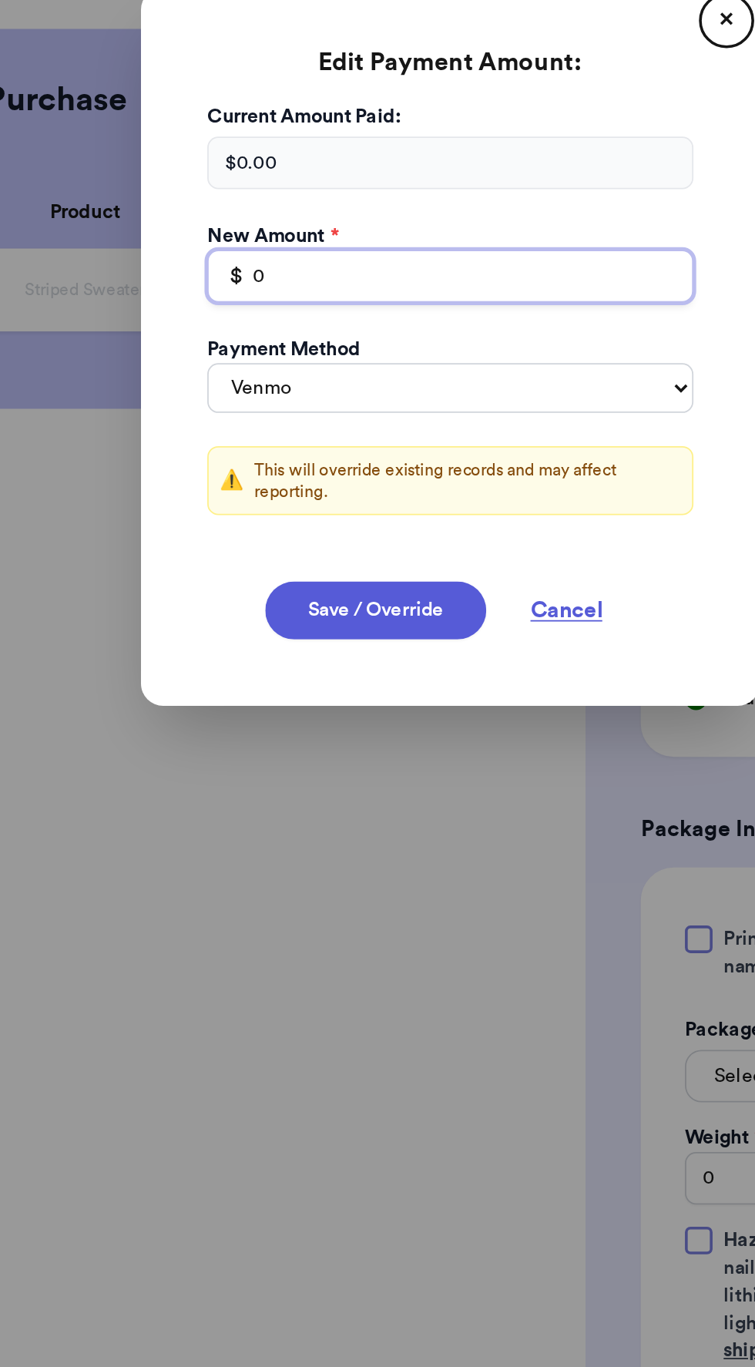
click at [452, 648] on input "0" at bounding box center [377, 644] width 271 height 29
type input "14"
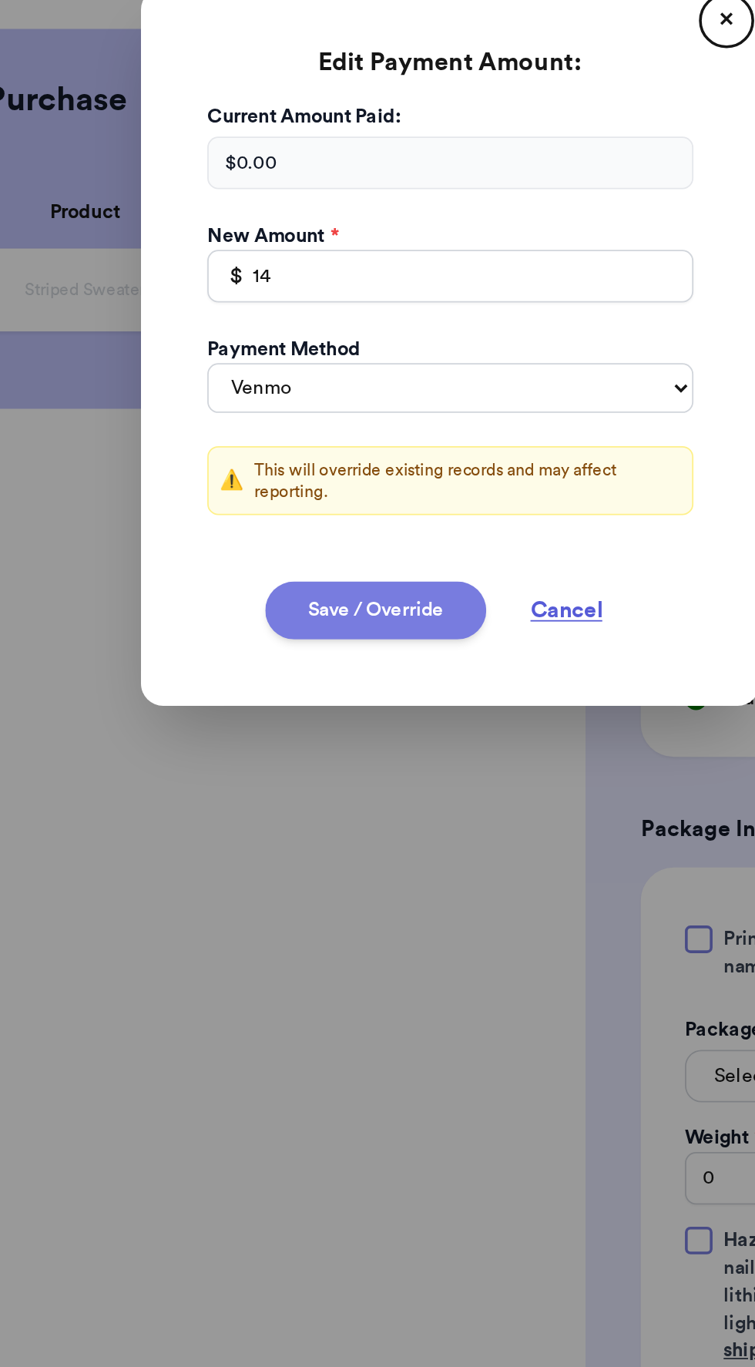
click at [344, 832] on button "Save / Override" at bounding box center [335, 831] width 123 height 32
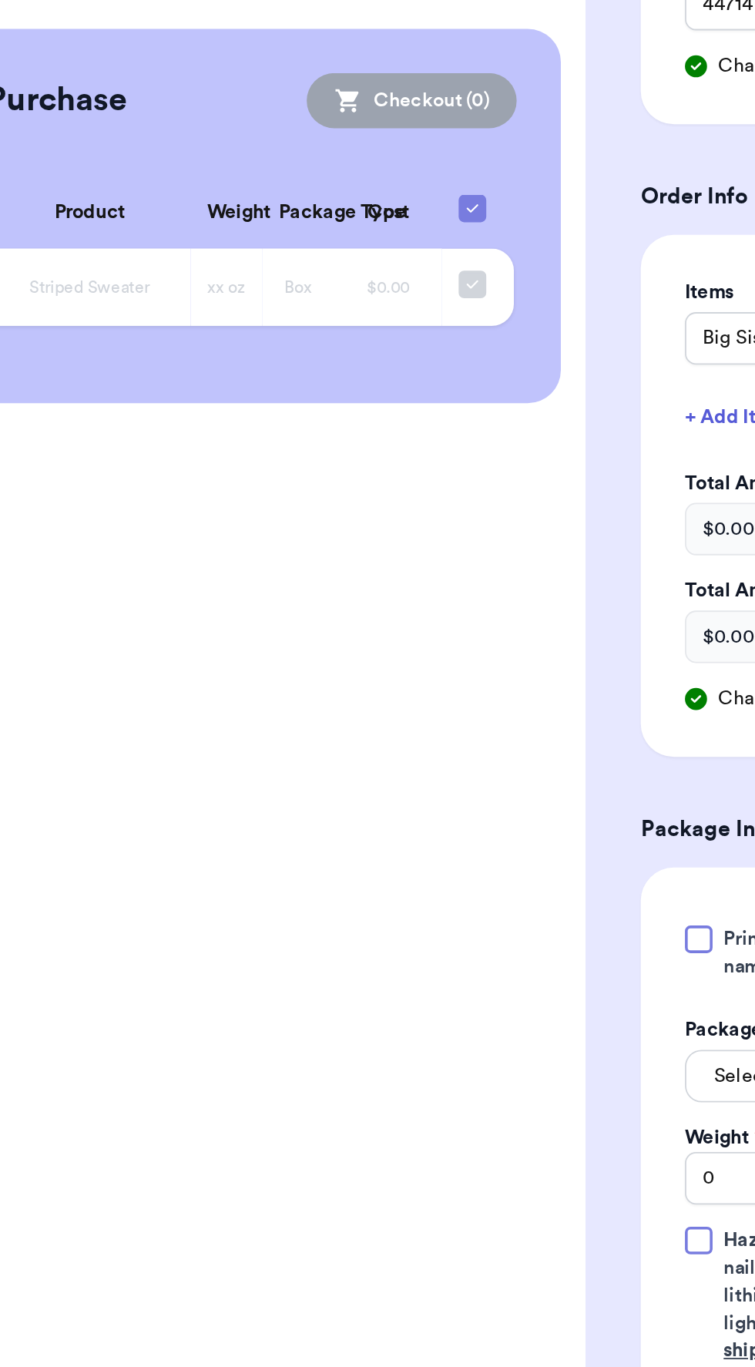
type input "14"
select select "venmo"
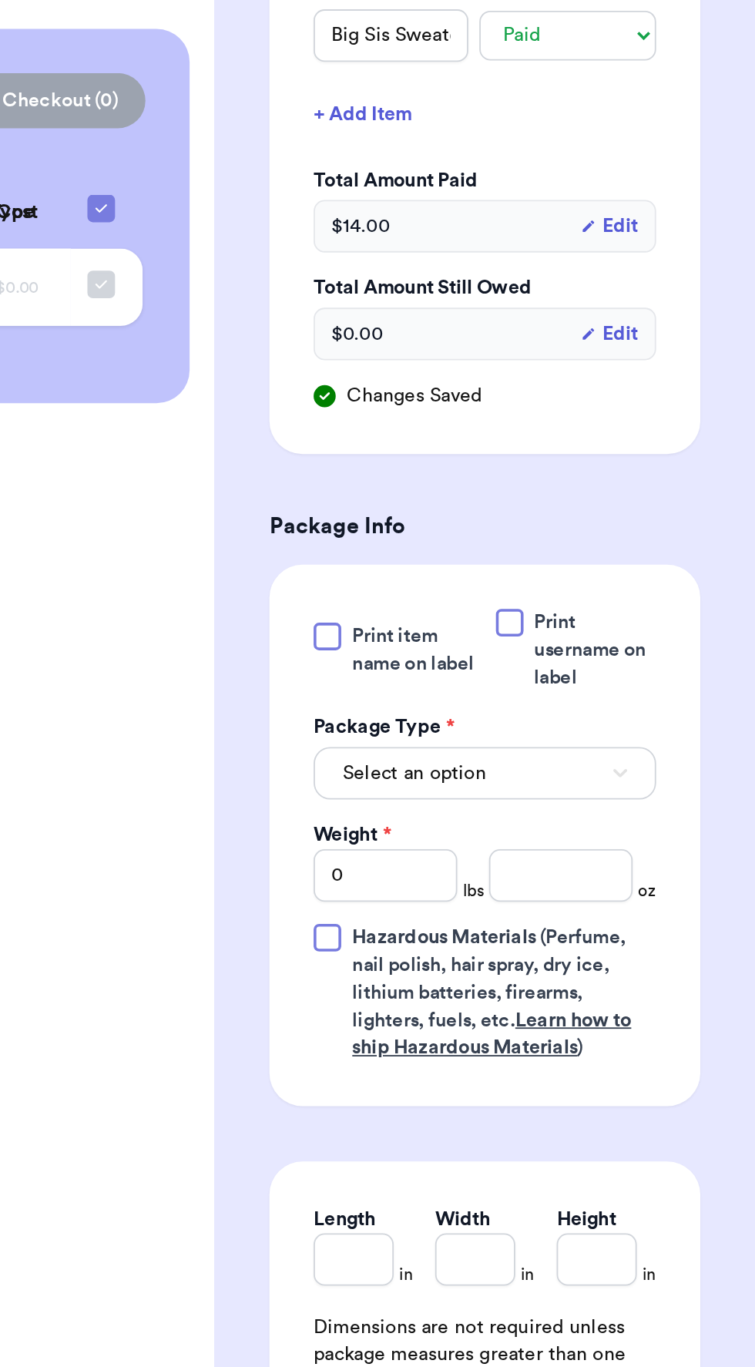
scroll to position [294, 0]
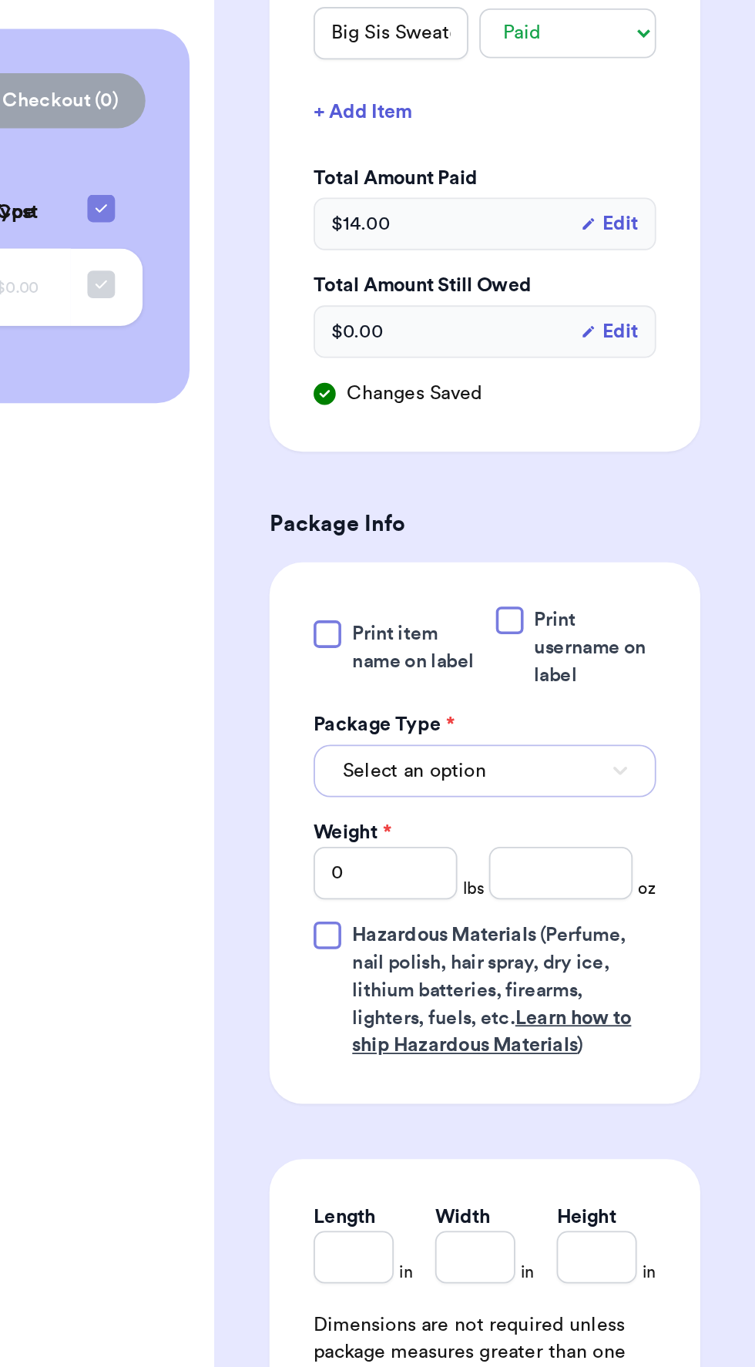
click at [639, 926] on button "Select an option" at bounding box center [604, 920] width 191 height 29
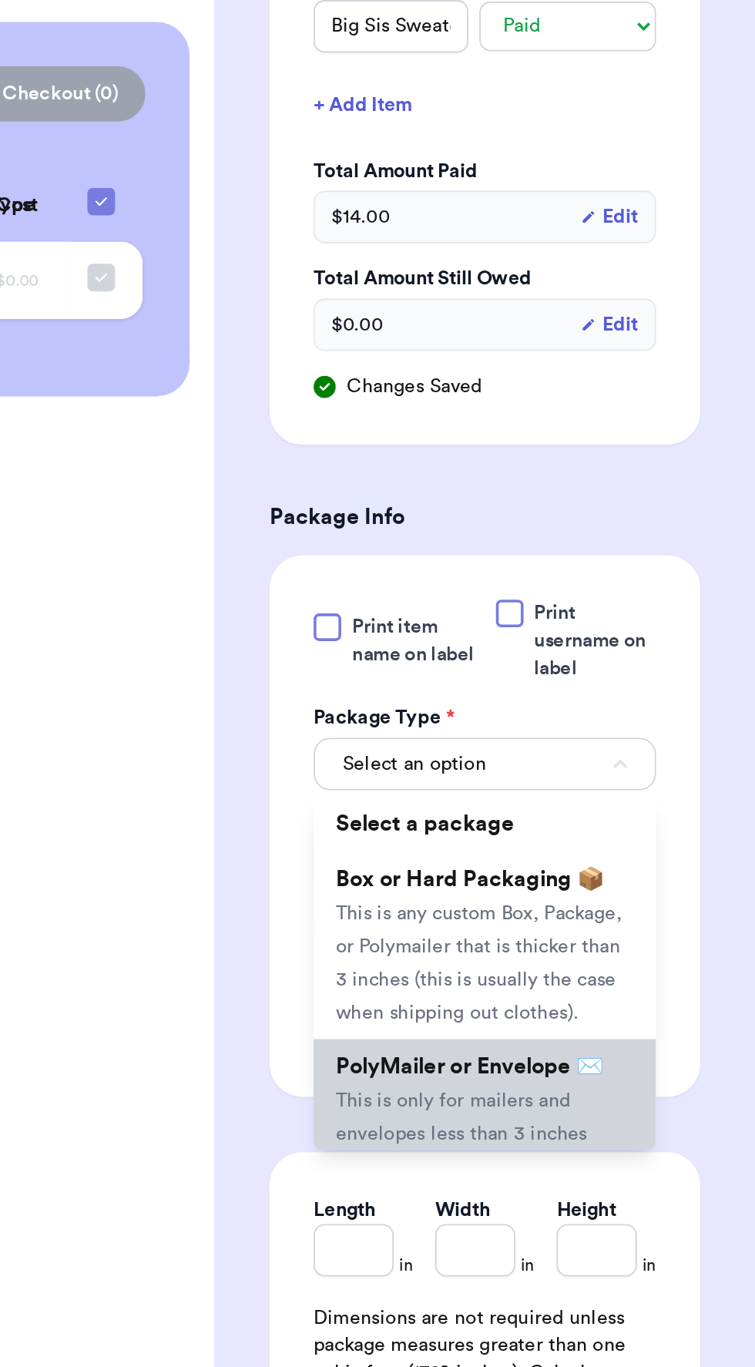
click at [630, 1106] on span "This is only for mailers and envelopes less than 3 inches thick. If your envelo…" at bounding box center [602, 1154] width 163 height 103
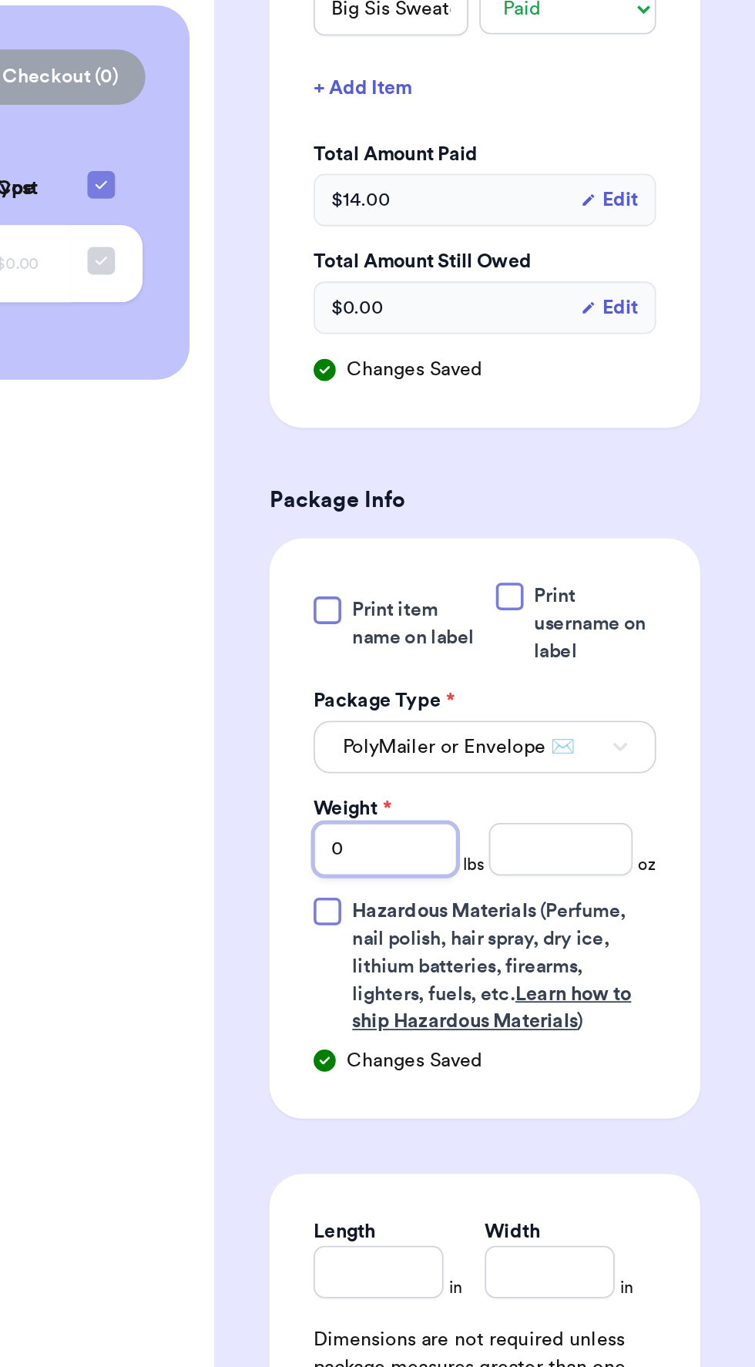
click at [546, 975] on input "0" at bounding box center [549, 977] width 80 height 29
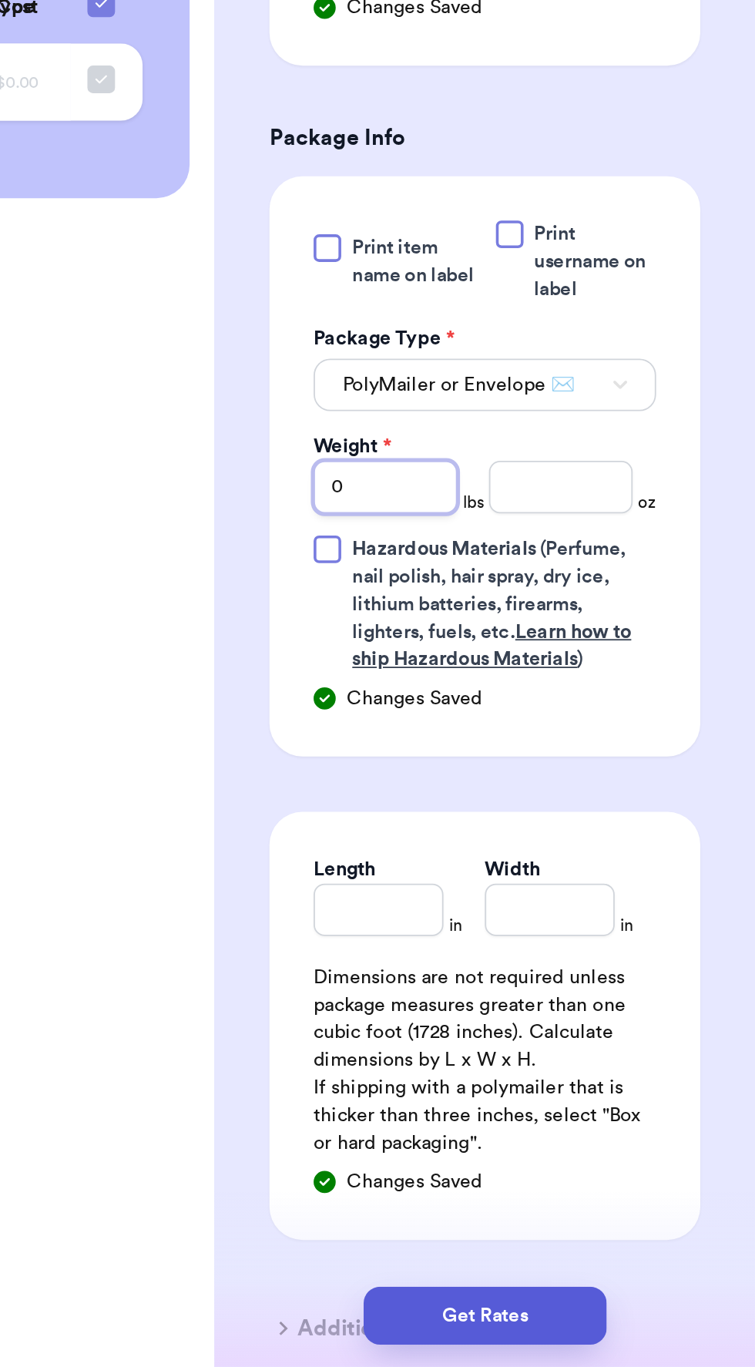
scroll to position [395, 0]
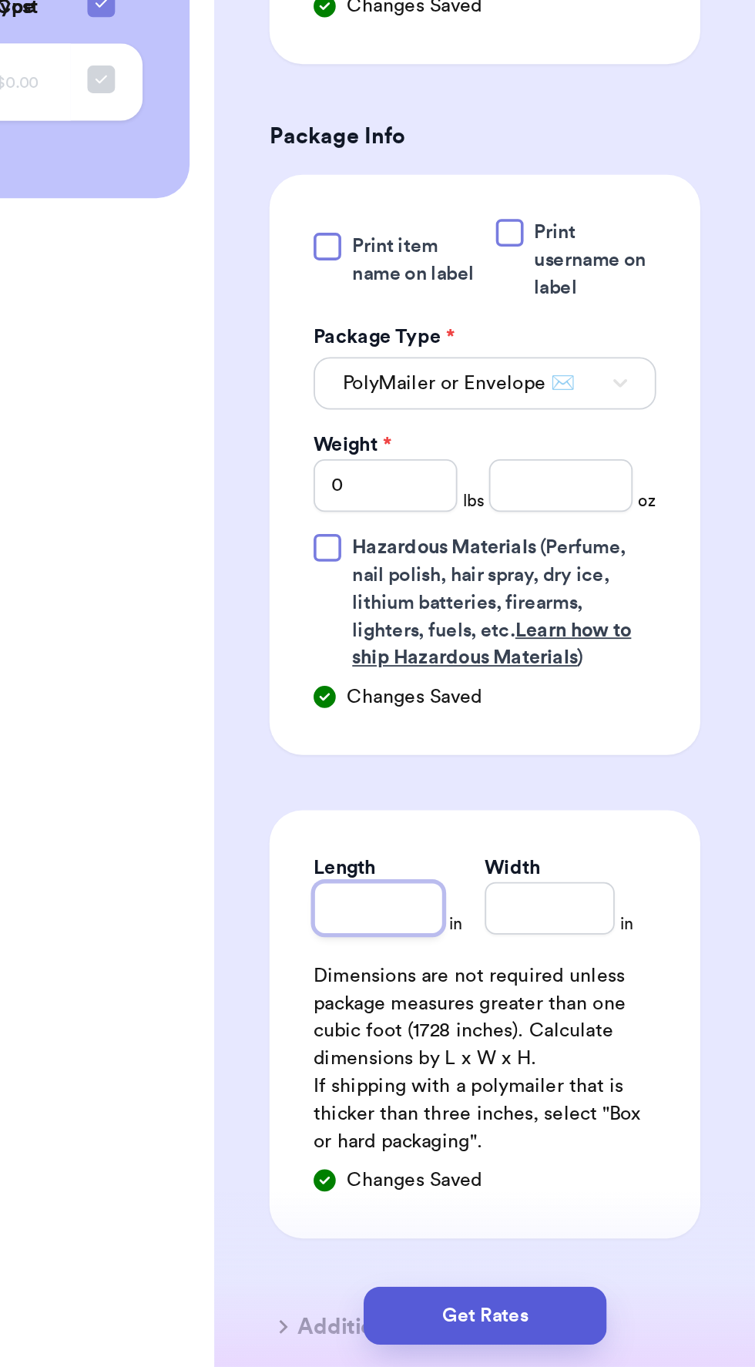
click at [541, 1108] on input "Length" at bounding box center [545, 1111] width 72 height 29
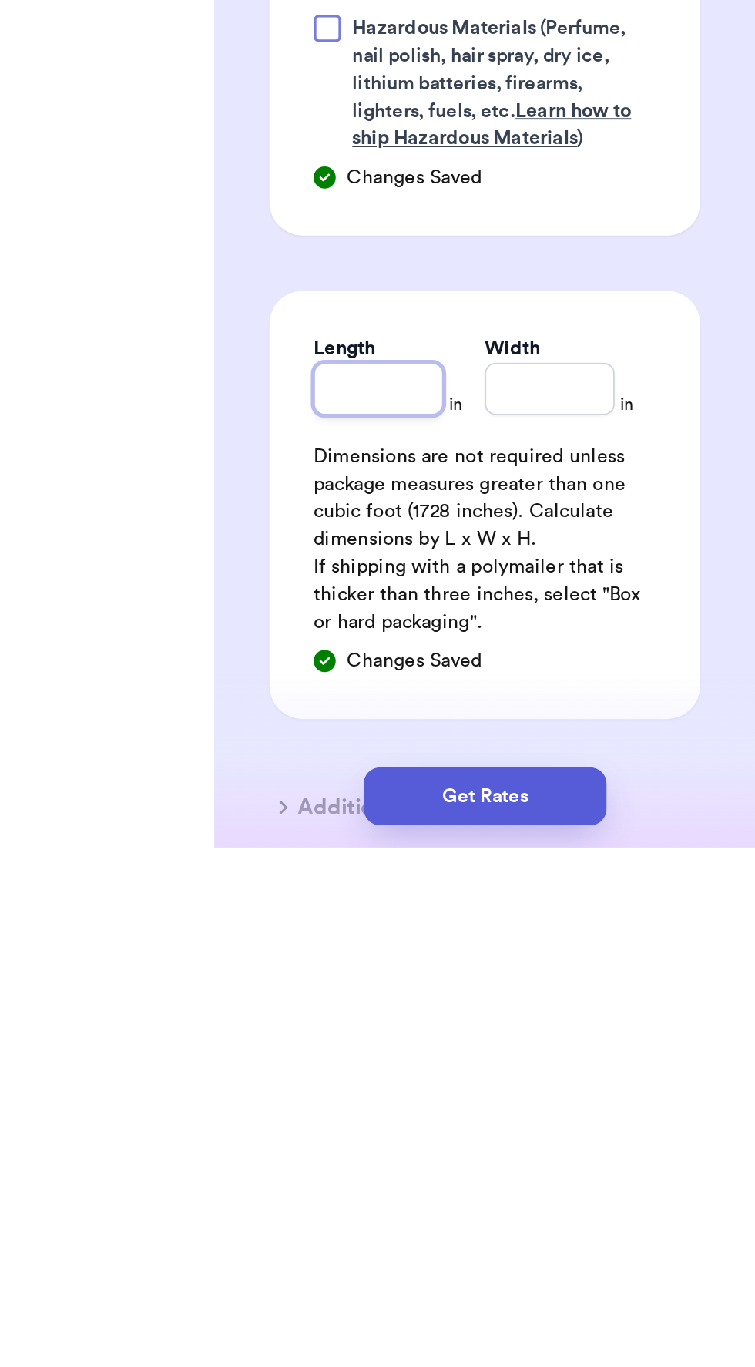
type input "8"
click at [638, 1108] on input "Width *" at bounding box center [640, 1111] width 72 height 29
type input "1"
type input "10"
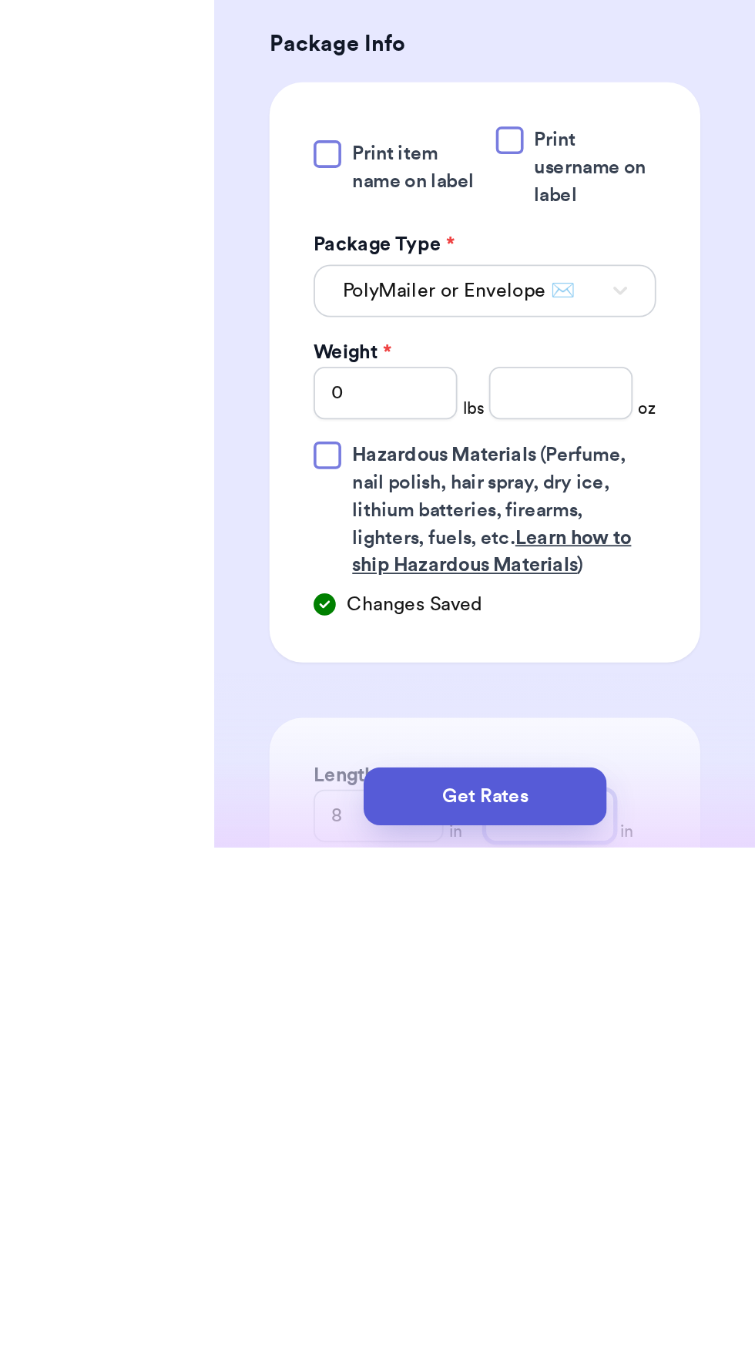
scroll to position [153, 0]
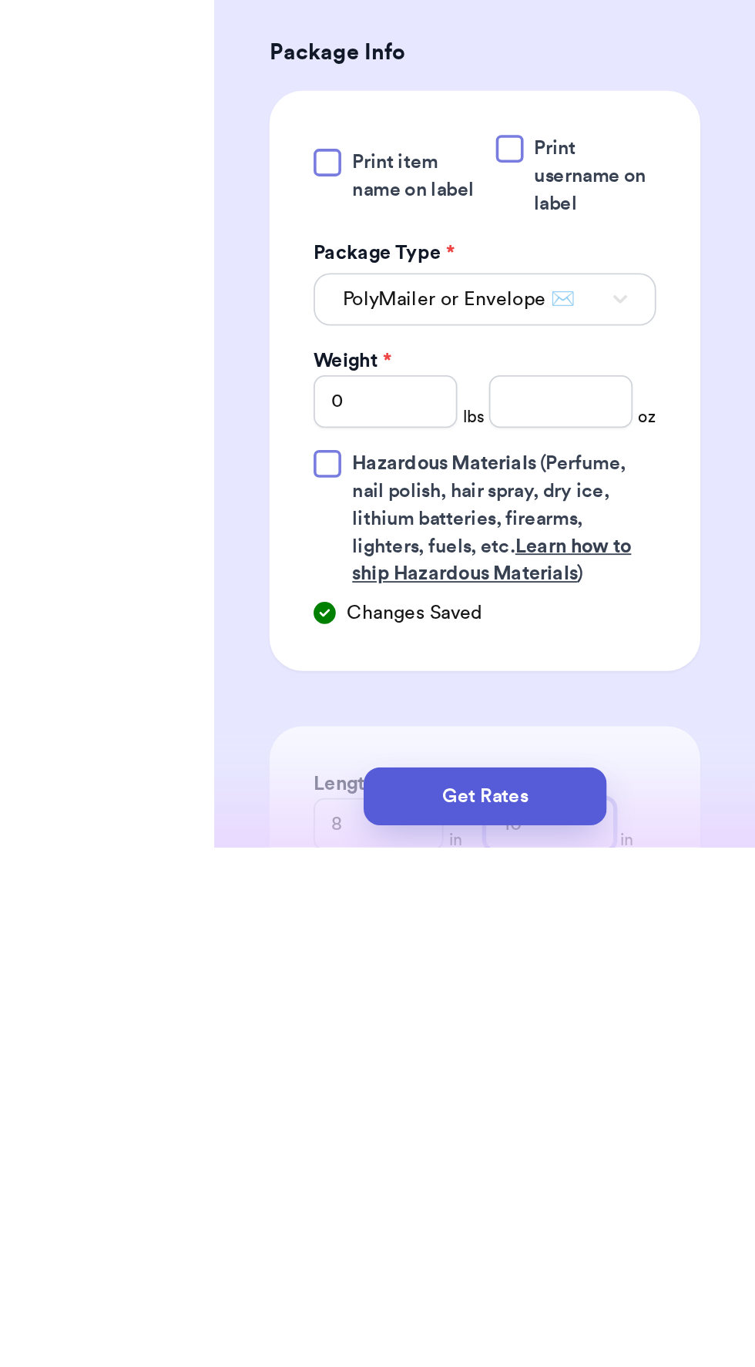
type input "10"
click at [548, 1114] on input "0" at bounding box center [549, 1118] width 80 height 29
type input "1"
type input "12"
type input "1"
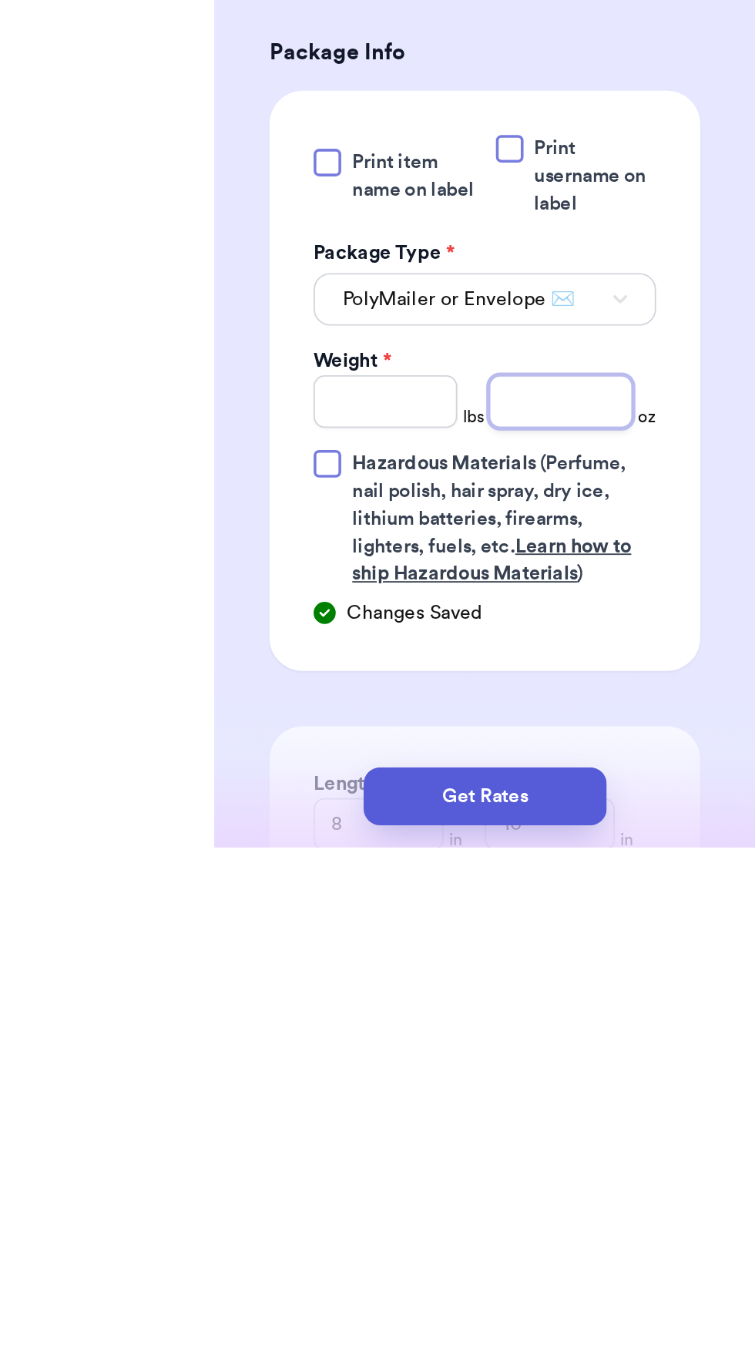
click at [641, 1118] on input "number" at bounding box center [647, 1118] width 80 height 29
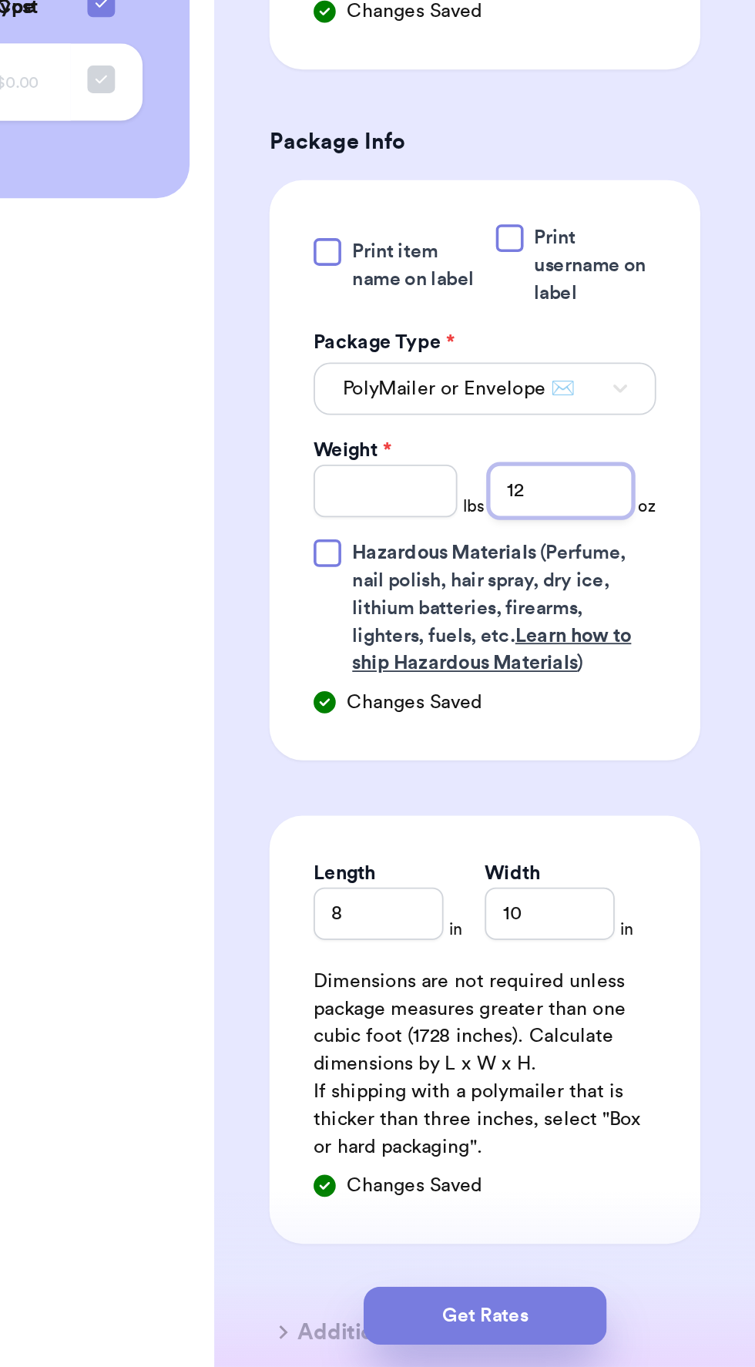
type input "12"
click at [612, 1330] on button "Get Rates" at bounding box center [604, 1339] width 136 height 32
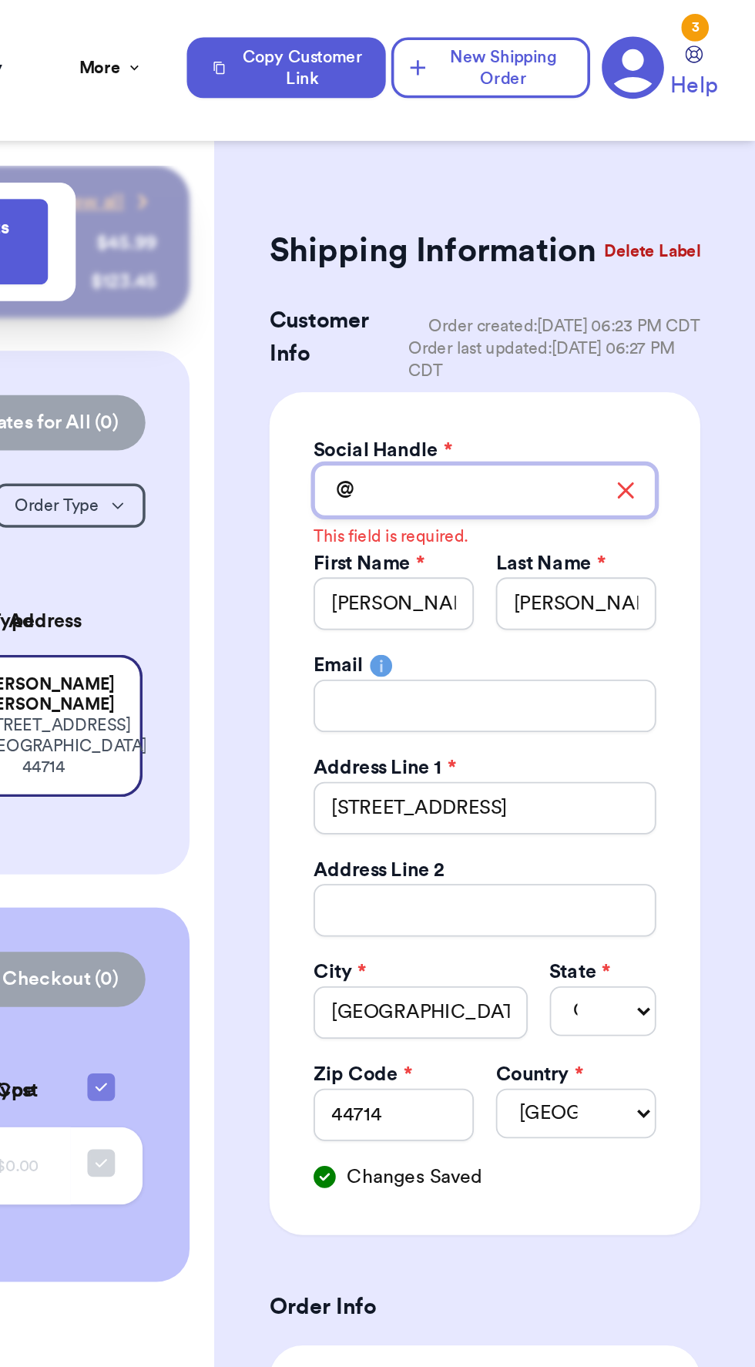
click at [619, 277] on input "Total Amount Paid" at bounding box center [604, 273] width 191 height 29
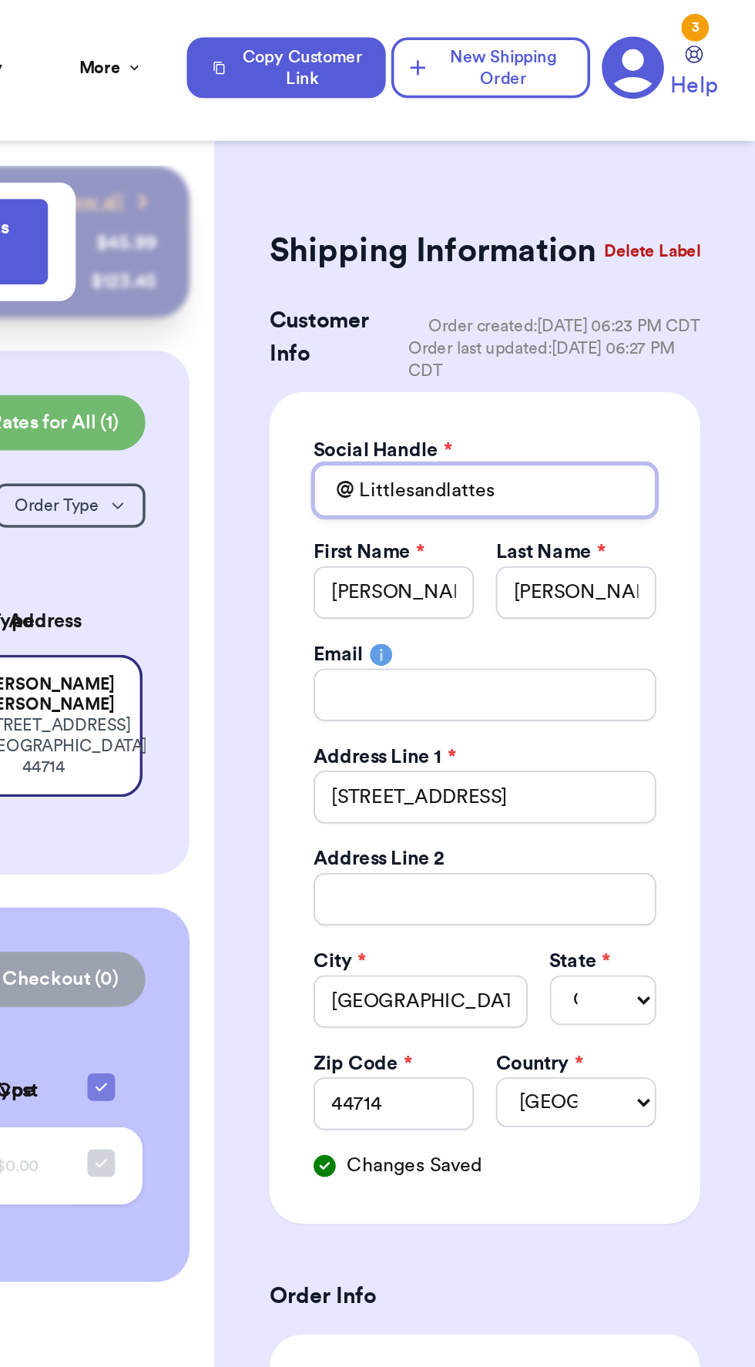
type input "Littlesandlattes"
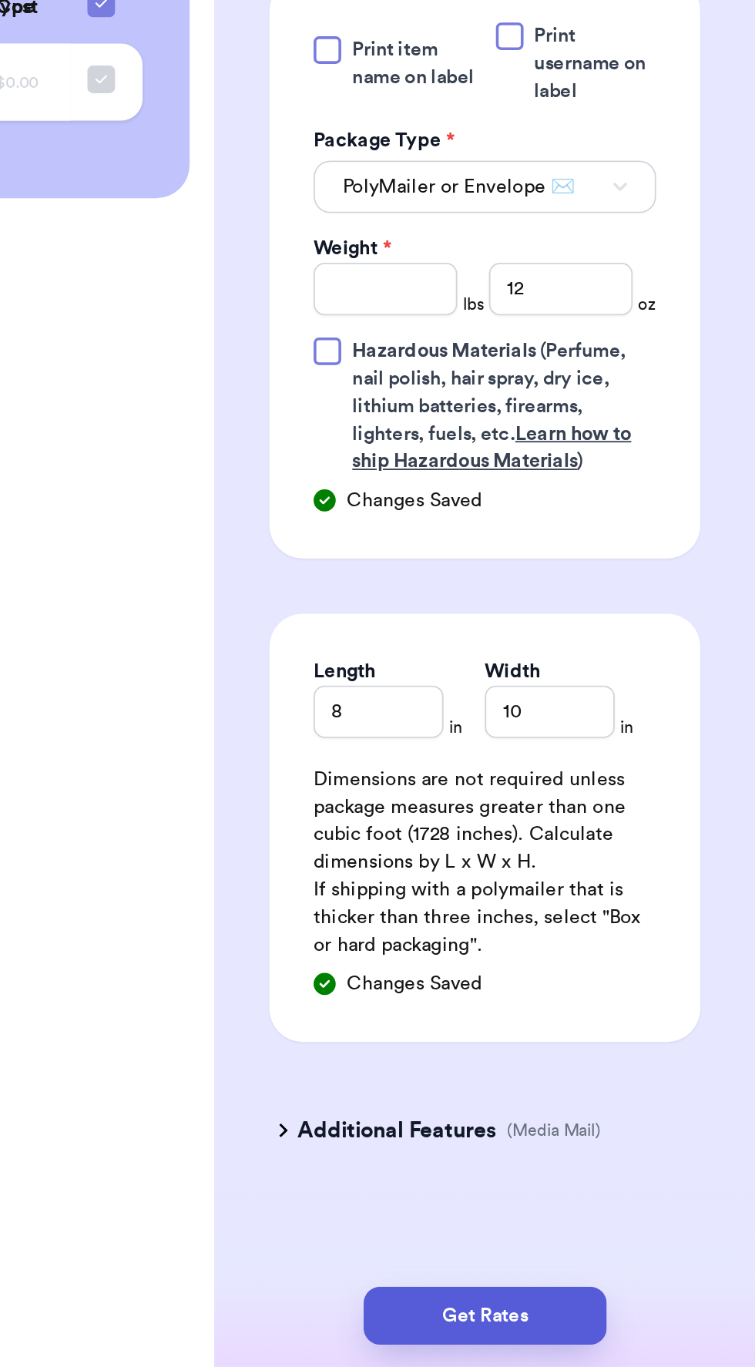
scroll to position [110, 0]
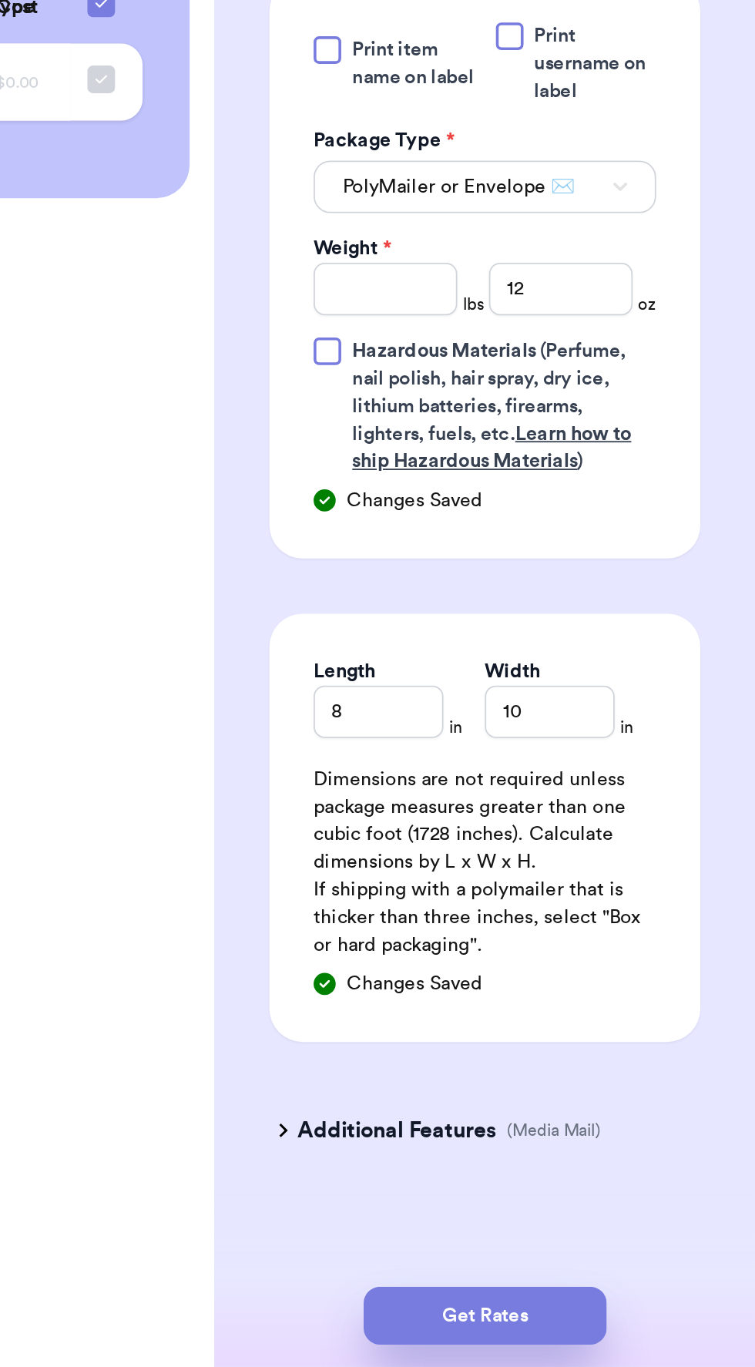
click at [637, 1336] on button "Get Rates" at bounding box center [604, 1339] width 136 height 32
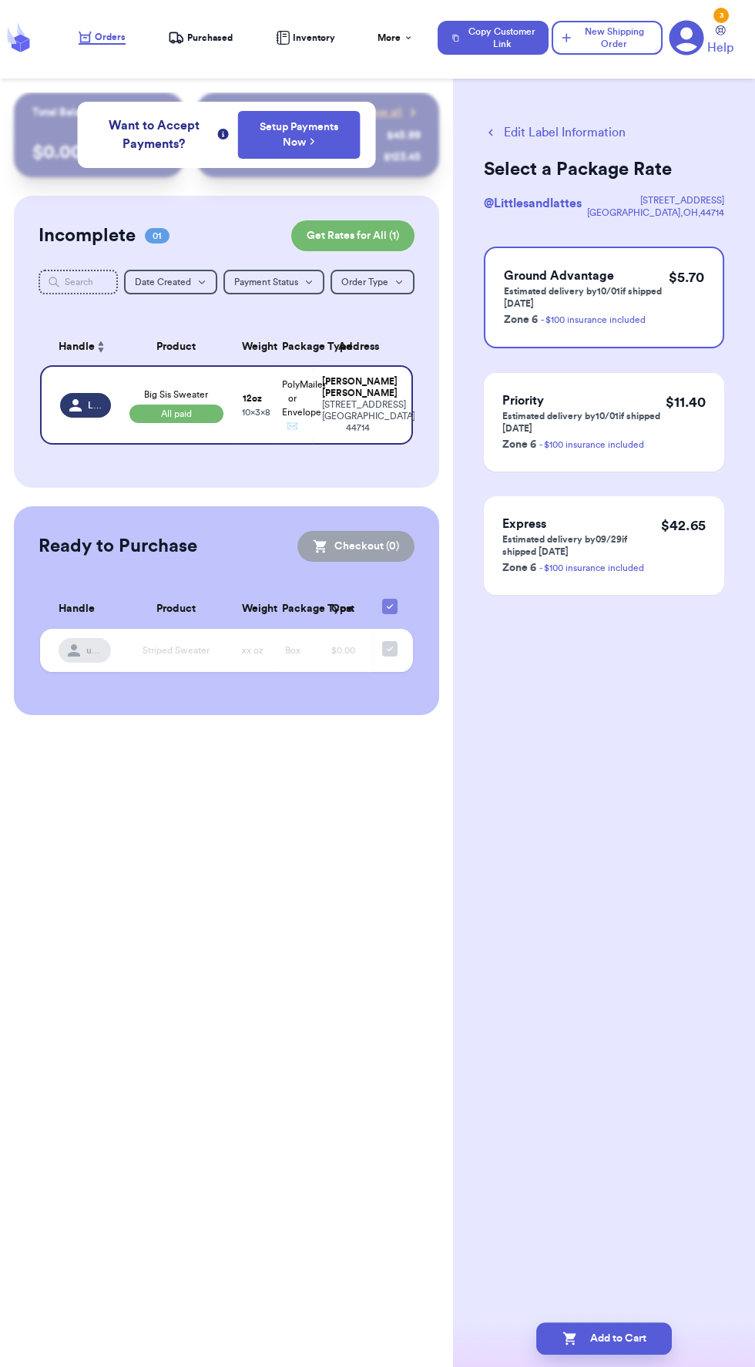
scroll to position [32, 0]
click at [597, 132] on button "Edit Label Information" at bounding box center [555, 132] width 142 height 18
select select "paid"
select select "venmo"
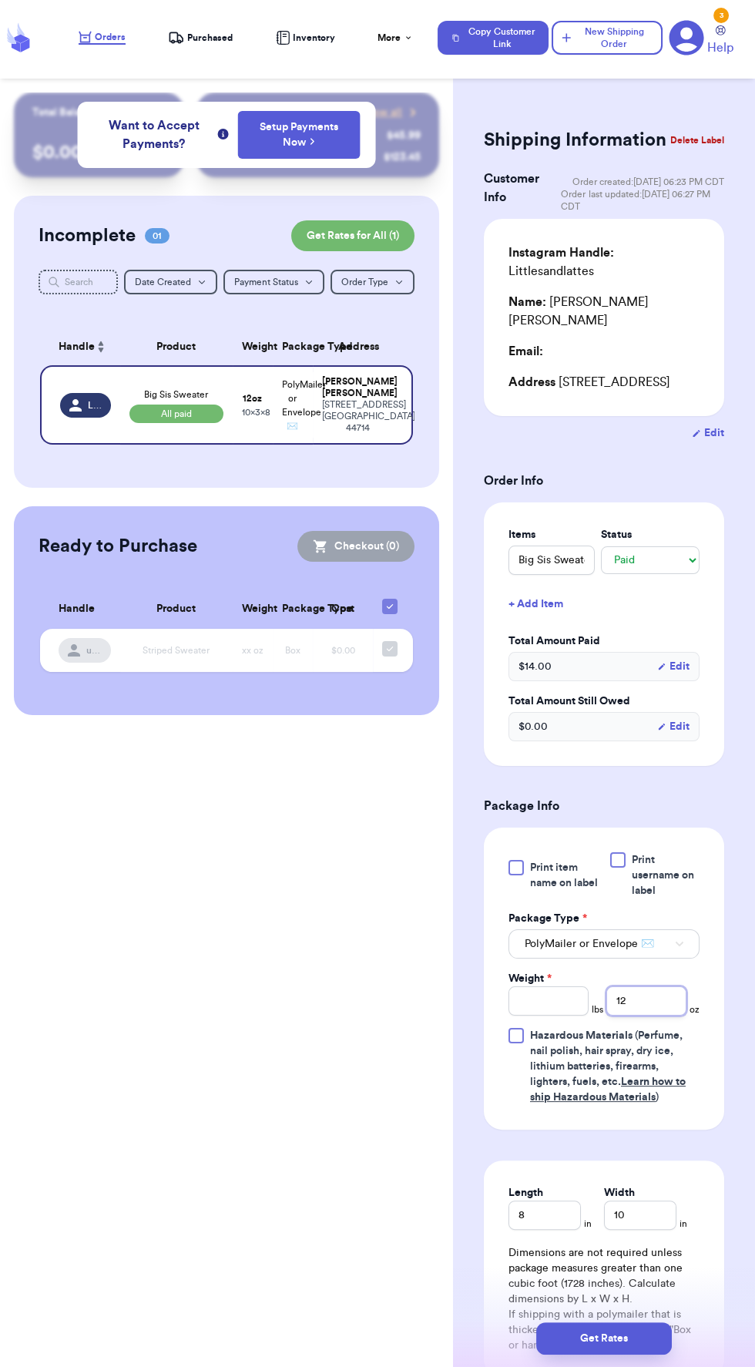
click at [663, 999] on input "12" at bounding box center [647, 1001] width 80 height 29
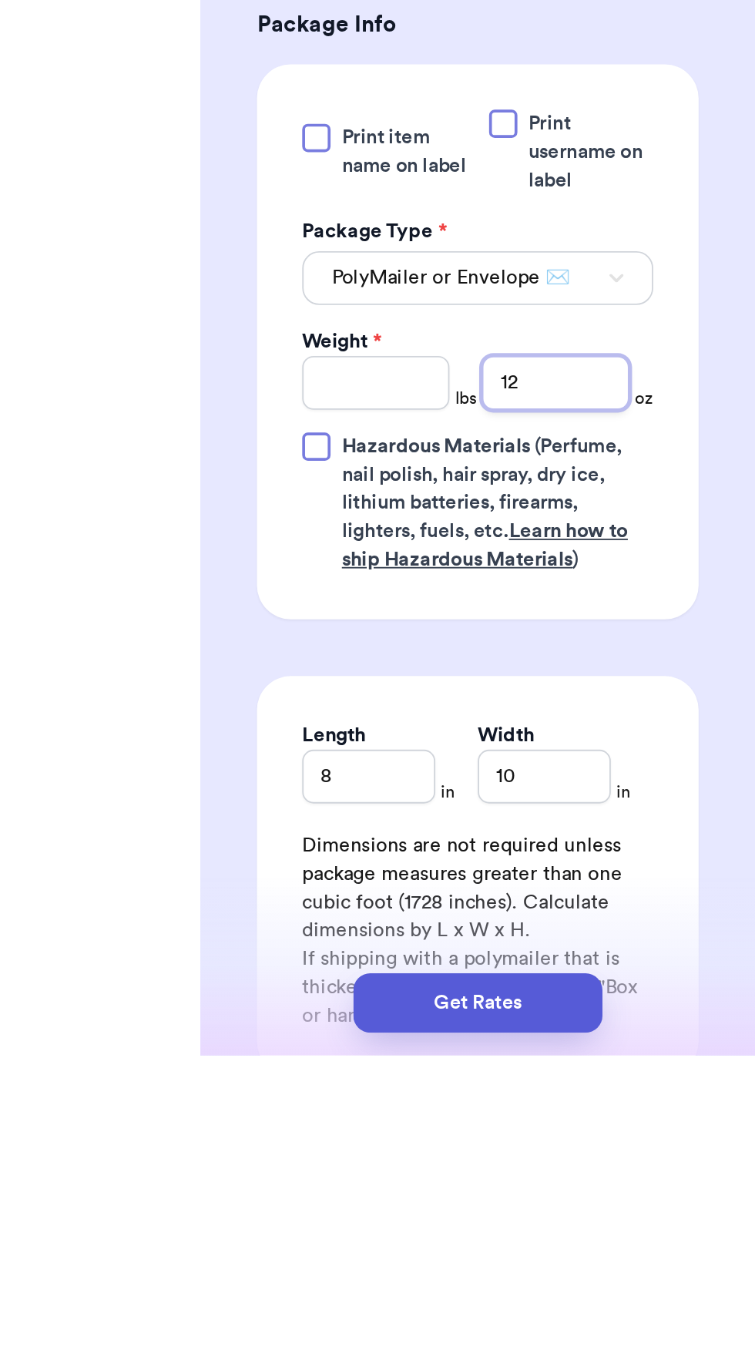
type input "1"
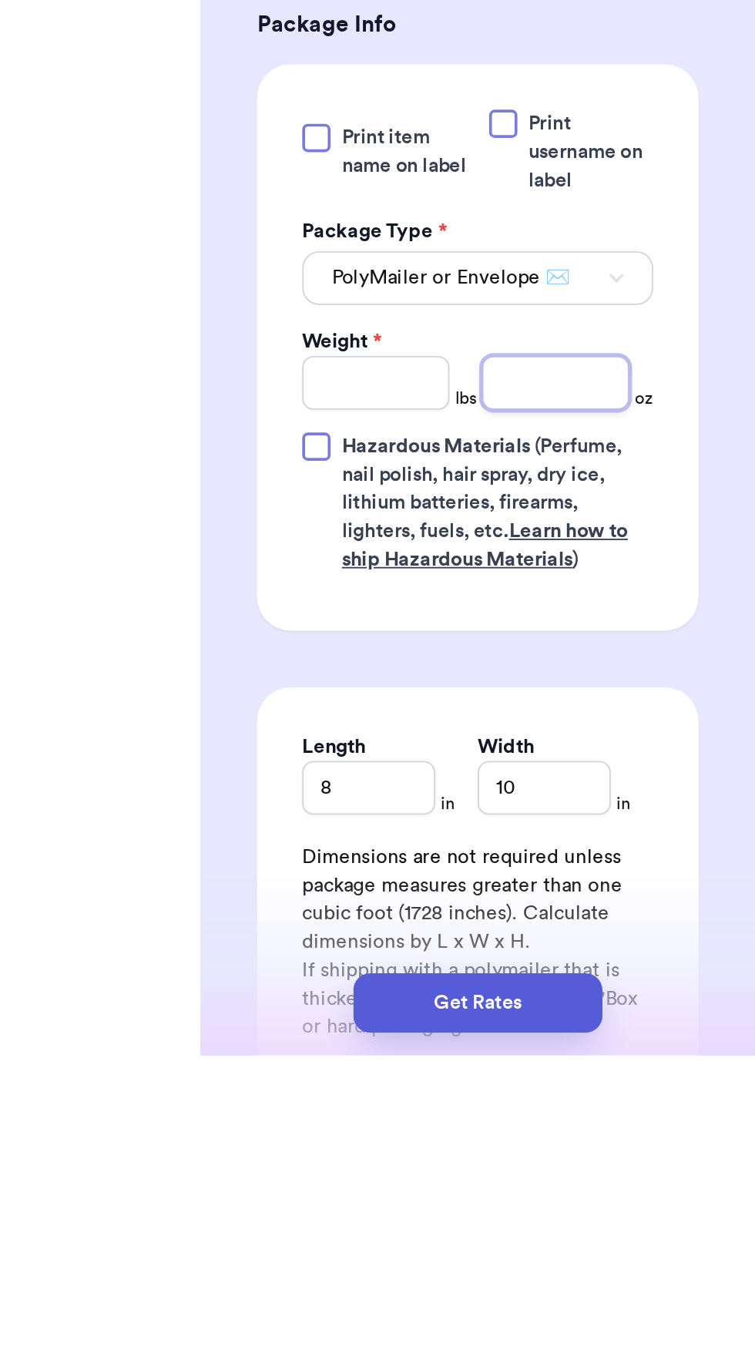
type input "9"
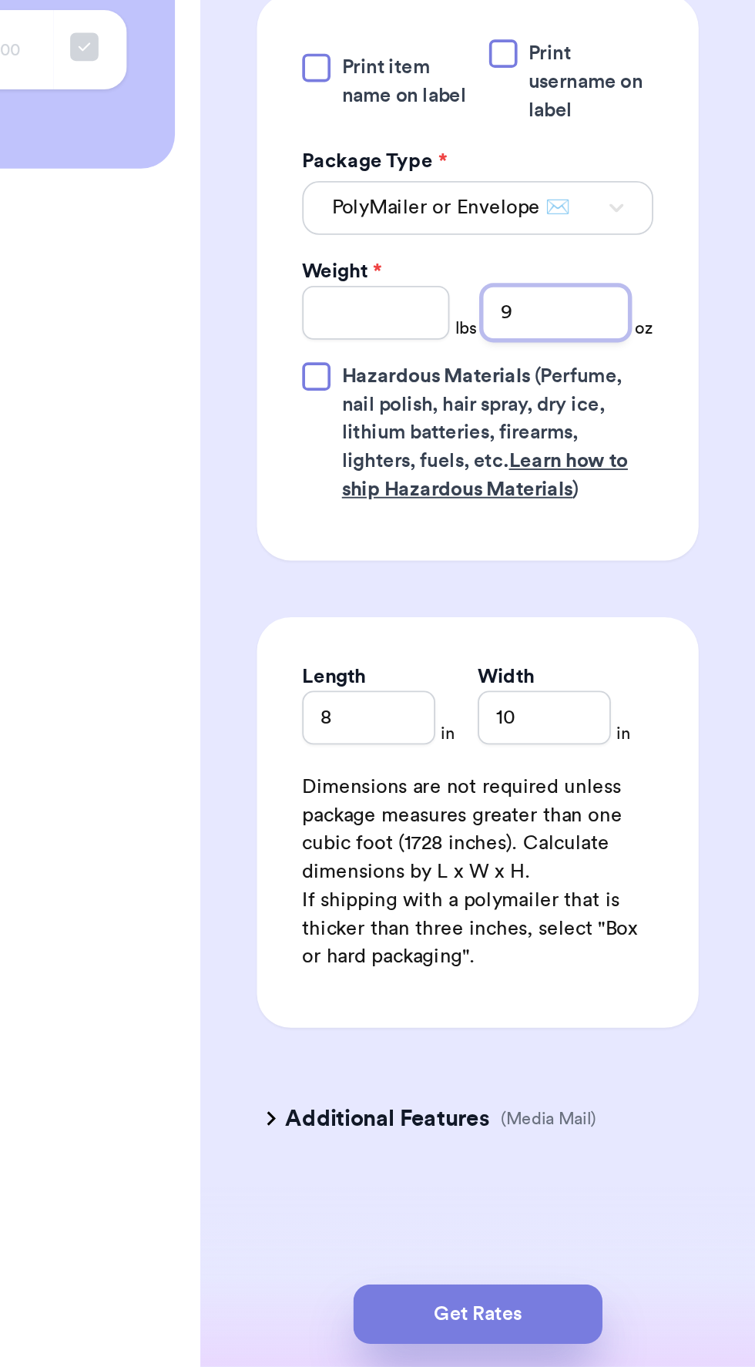
type input "9"
click at [634, 1341] on button "Get Rates" at bounding box center [604, 1339] width 136 height 32
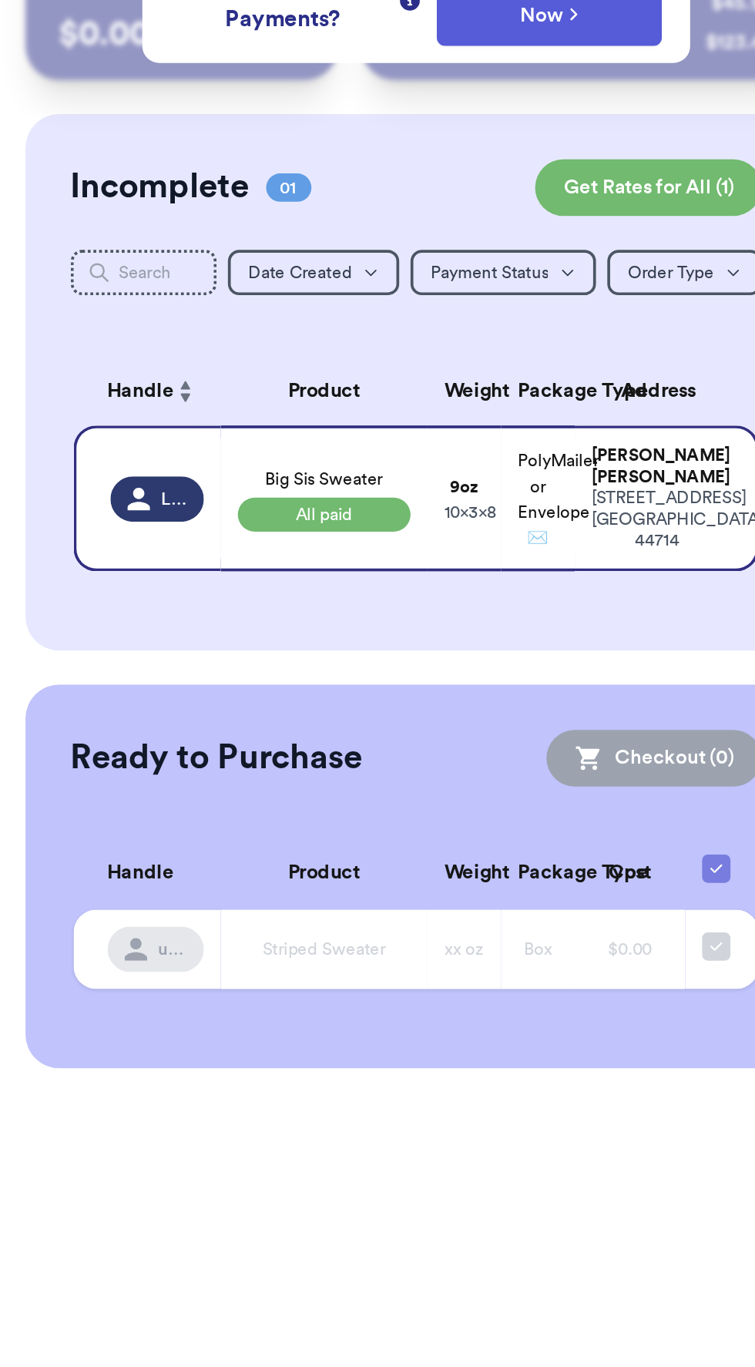
scroll to position [0, 0]
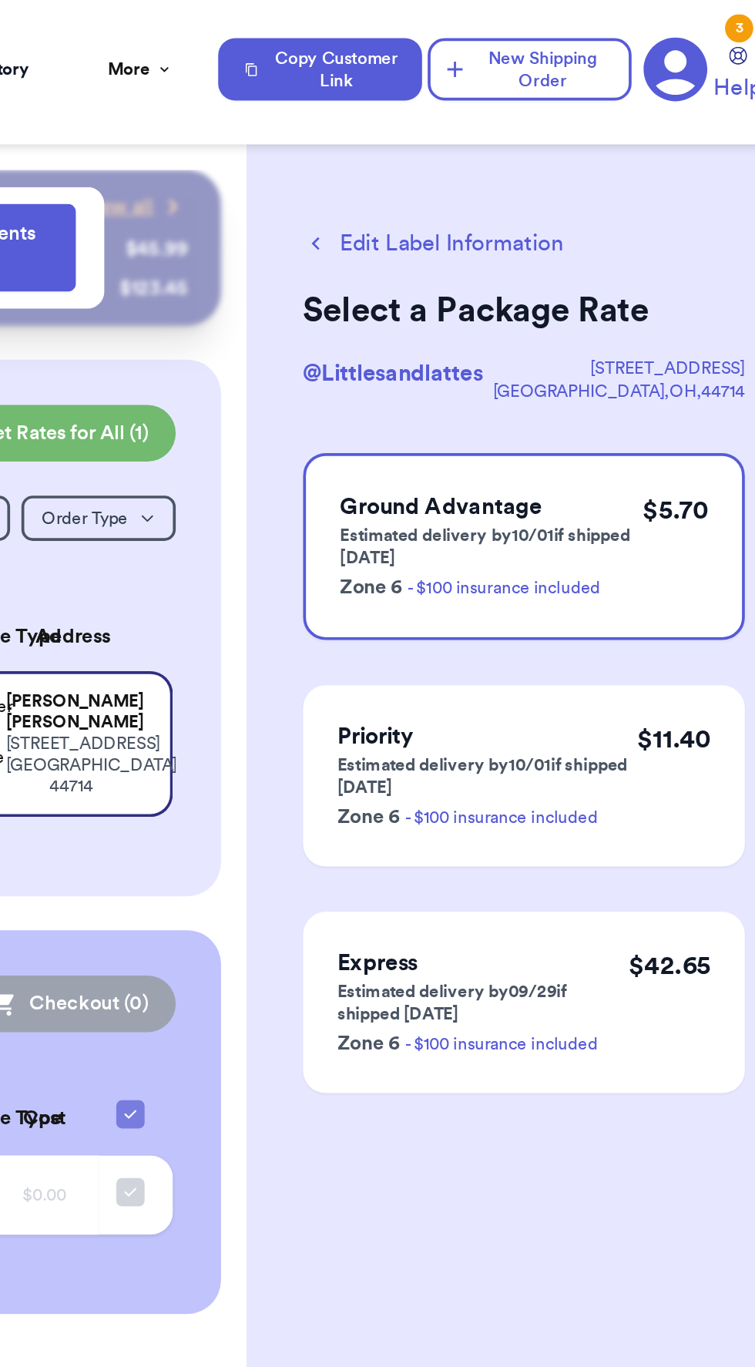
click at [593, 131] on button "Edit Label Information" at bounding box center [555, 132] width 142 height 18
select select "paid"
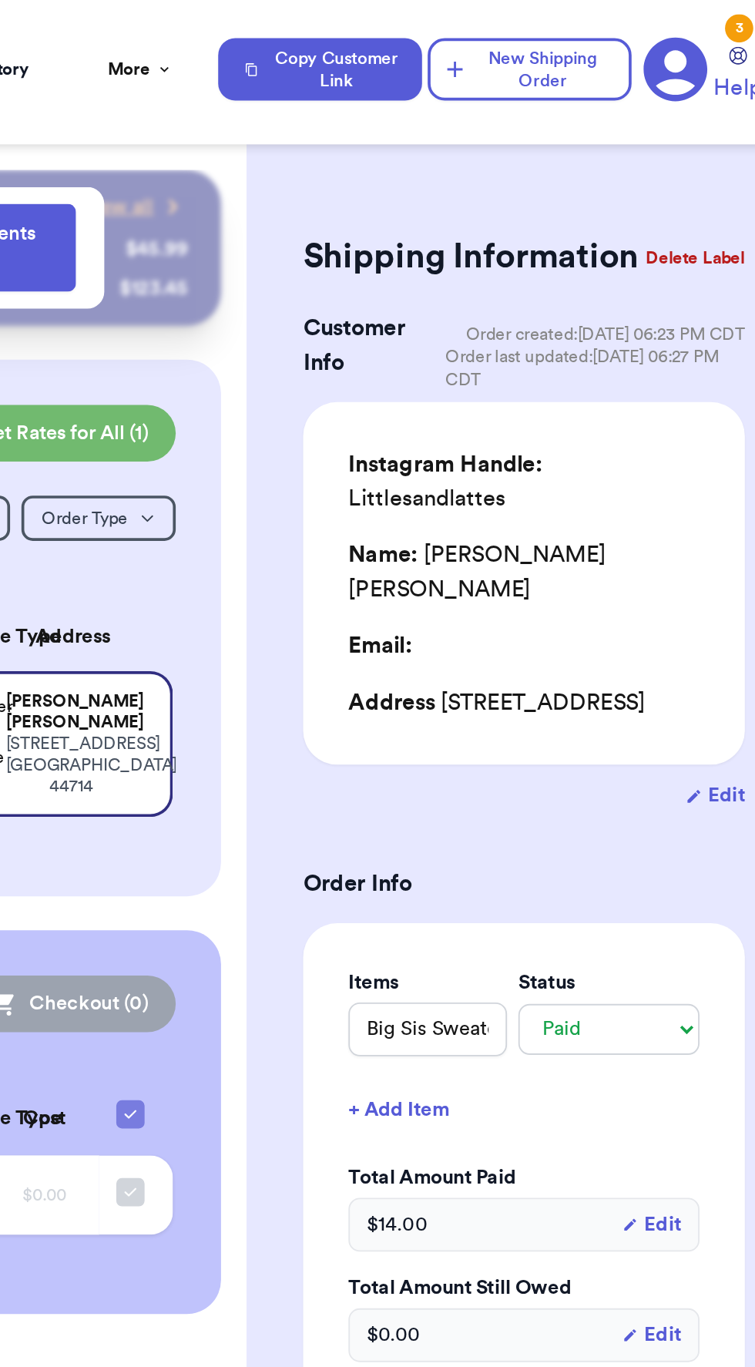
type input "14"
select select "venmo"
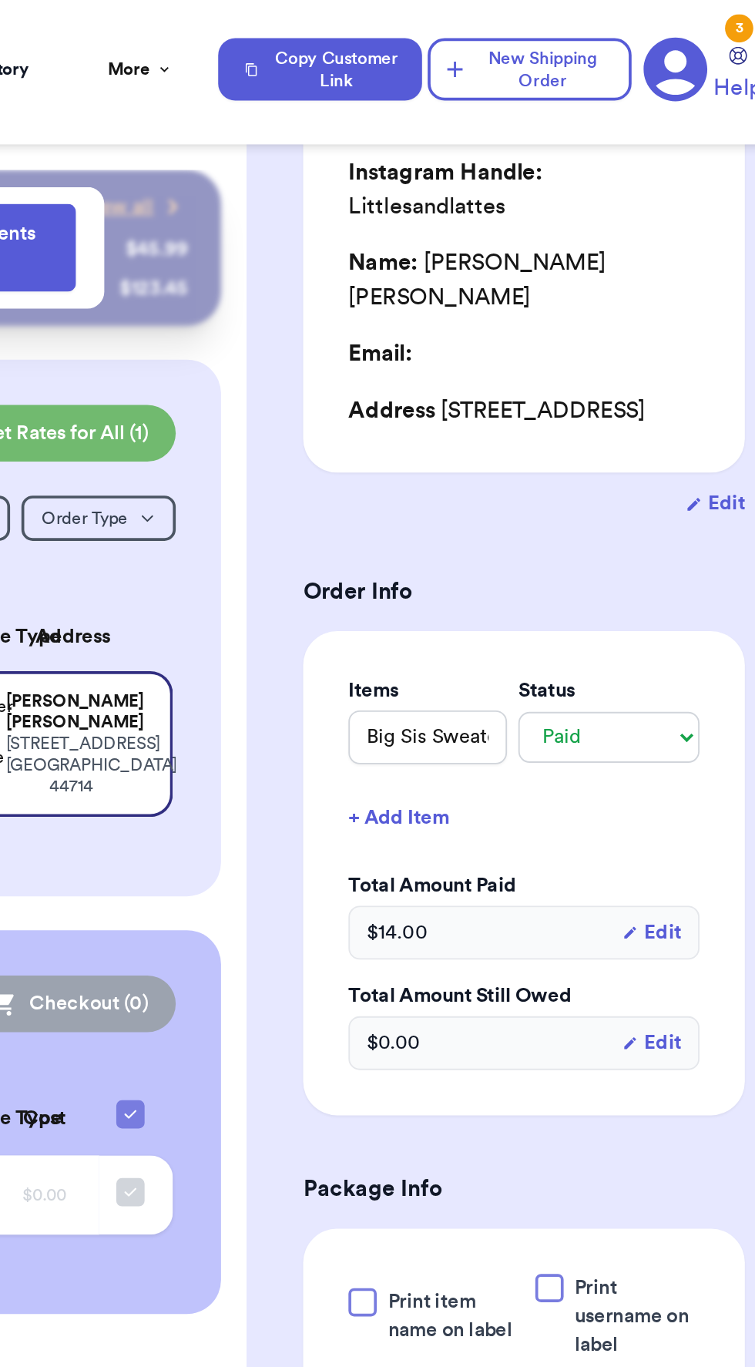
scroll to position [195, 0]
